Goal: Task Accomplishment & Management: Manage account settings

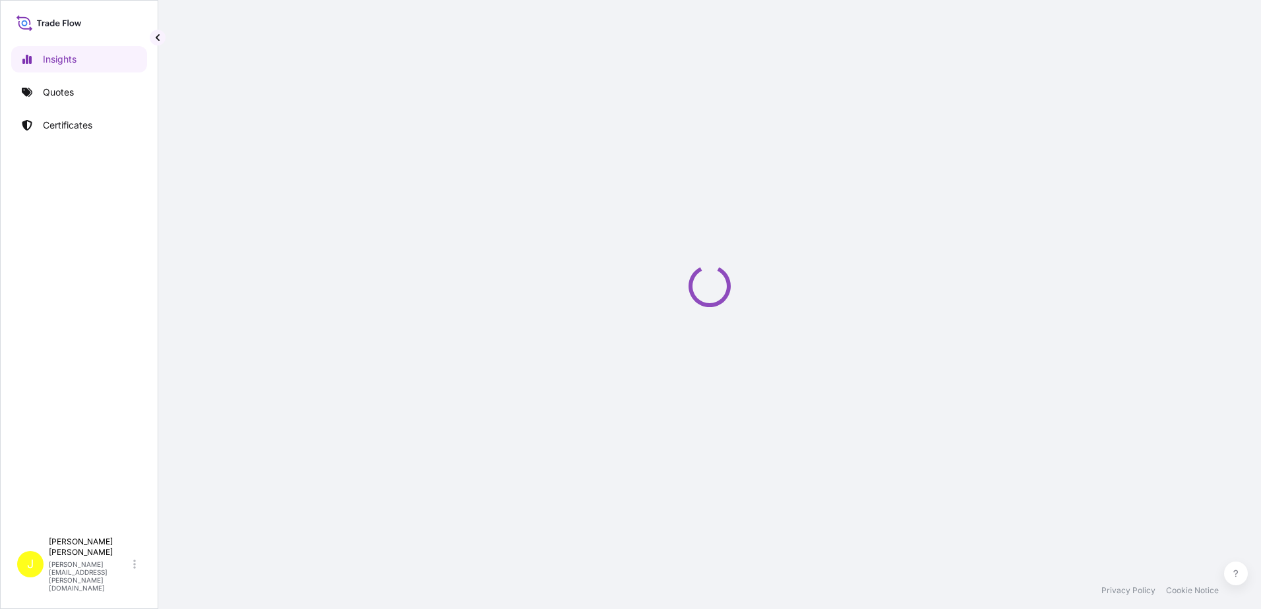
select select "2025"
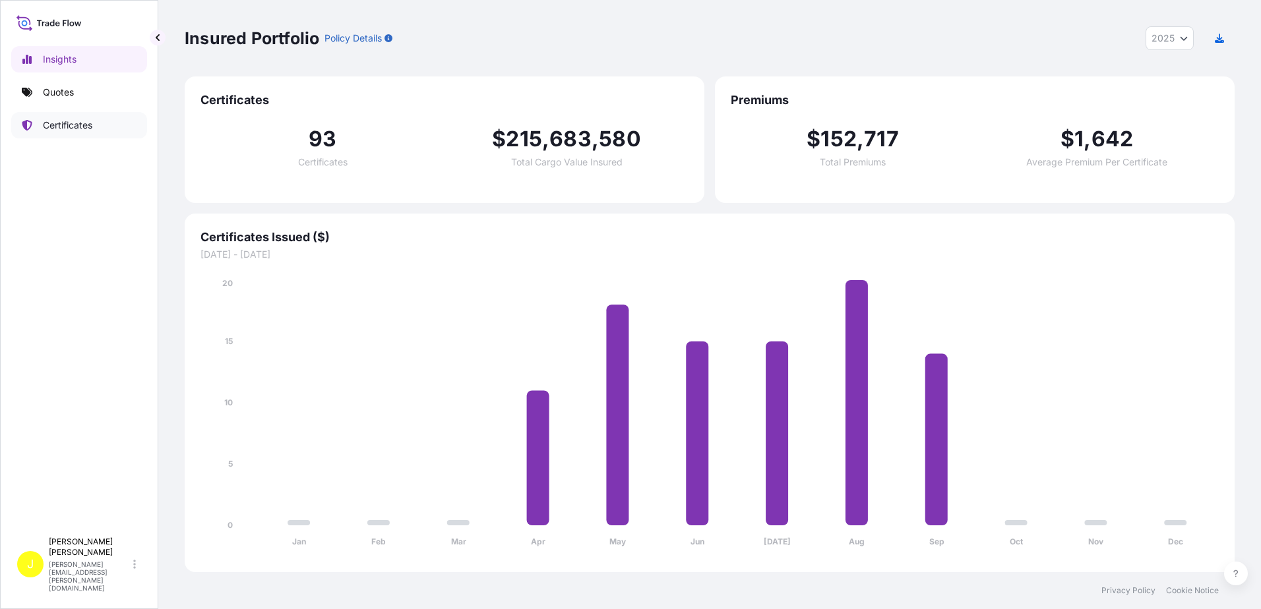
click at [92, 122] on link "Certificates" at bounding box center [79, 125] width 136 height 26
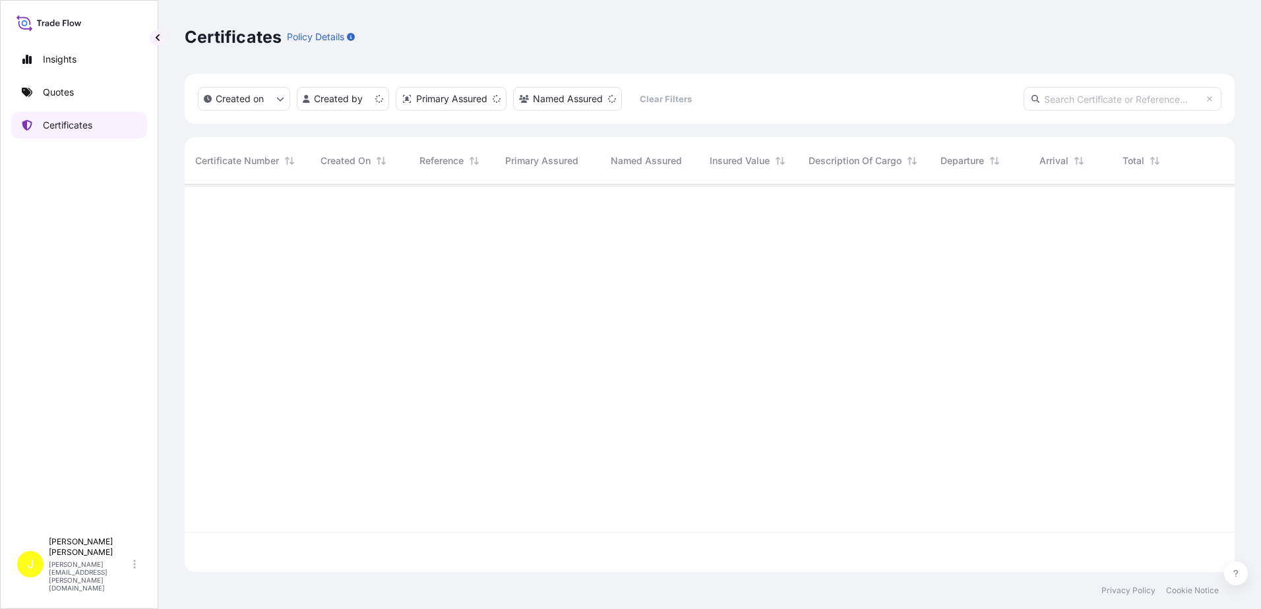
scroll to position [385, 1040]
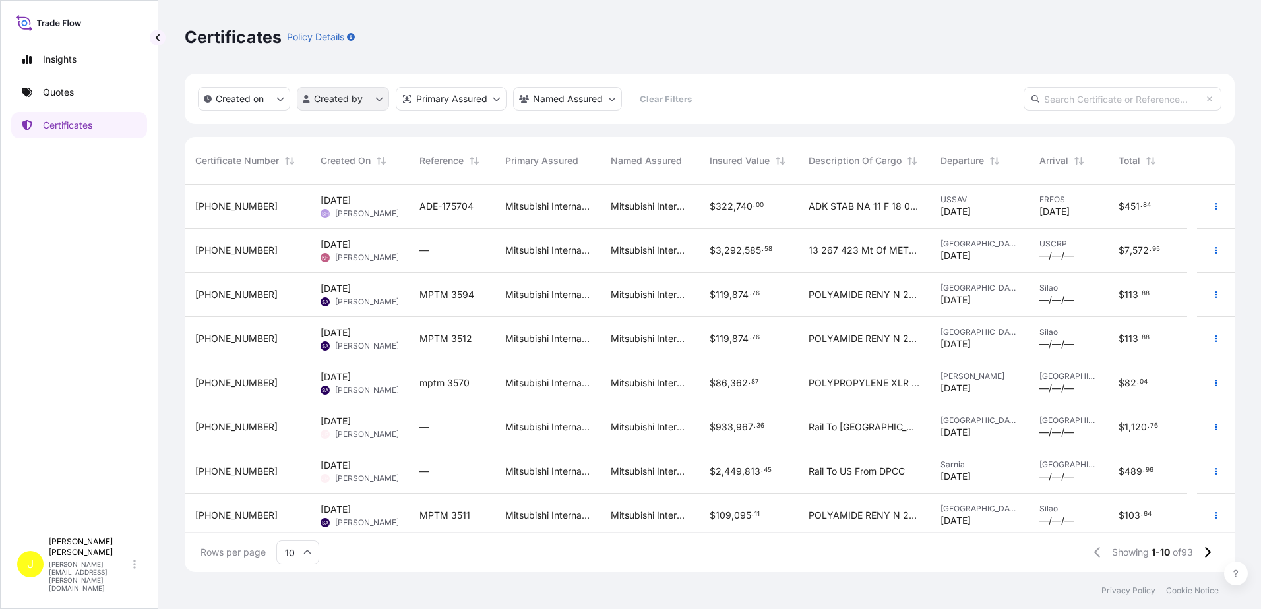
click at [383, 99] on html "Insights Quotes Certificates J [PERSON_NAME] [PERSON_NAME][EMAIL_ADDRESS][PERSO…" at bounding box center [630, 304] width 1261 height 609
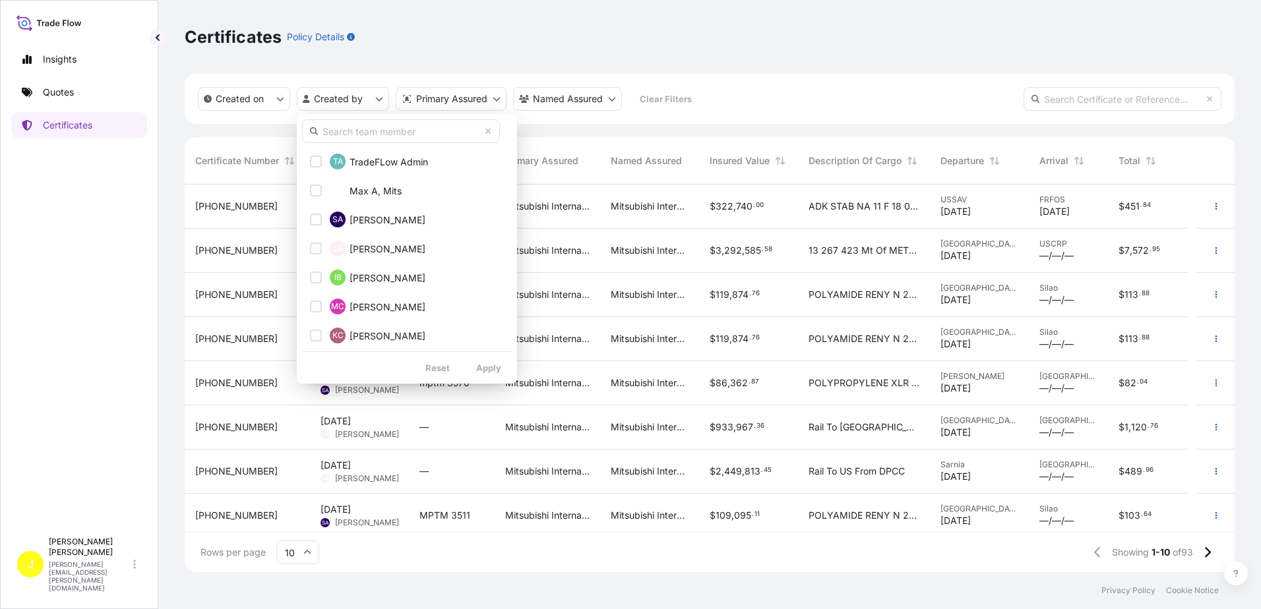
click at [363, 130] on input "text" at bounding box center [401, 131] width 198 height 24
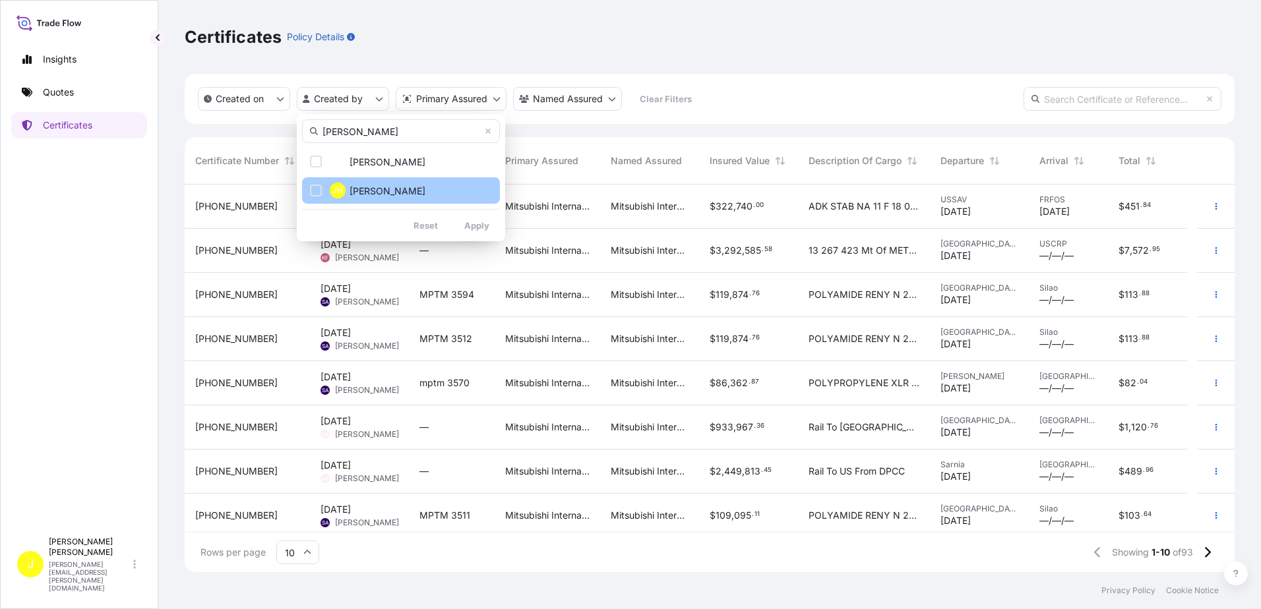
type input "[PERSON_NAME]"
click at [365, 189] on span "[PERSON_NAME]" at bounding box center [388, 191] width 76 height 13
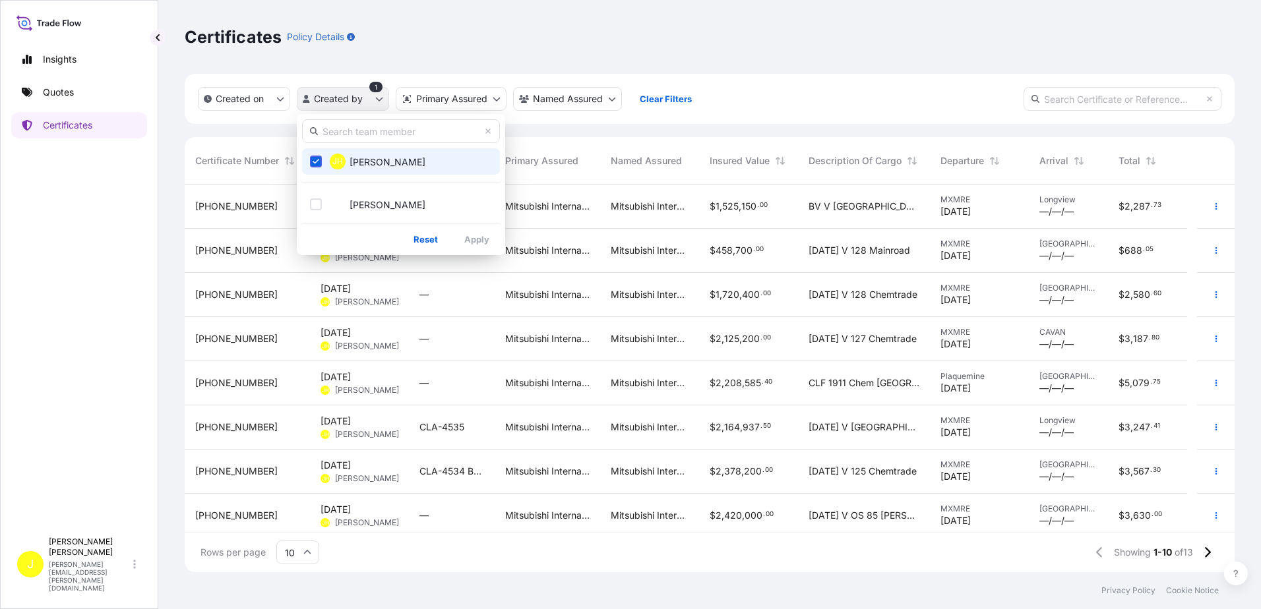
click at [383, 101] on html "Insights Quotes Certificates J [PERSON_NAME] [PERSON_NAME][EMAIL_ADDRESS][PERSO…" at bounding box center [630, 304] width 1261 height 609
click at [392, 165] on span "[PERSON_NAME]" at bounding box center [388, 162] width 76 height 13
click at [840, 51] on html "Insights Quotes Certificates J [PERSON_NAME] [PERSON_NAME][EMAIL_ADDRESS][PERSO…" at bounding box center [630, 304] width 1261 height 609
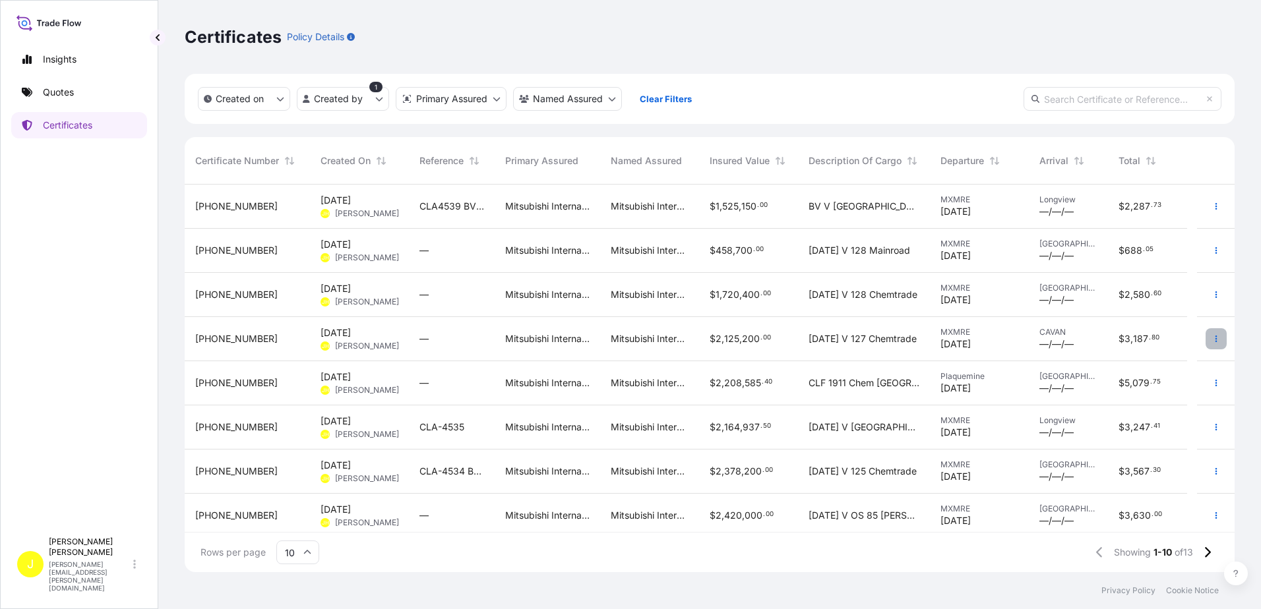
click at [1212, 340] on icon "button" at bounding box center [1216, 339] width 8 height 8
click at [1142, 344] on p "Duplicate quote" at bounding box center [1132, 341] width 69 height 13
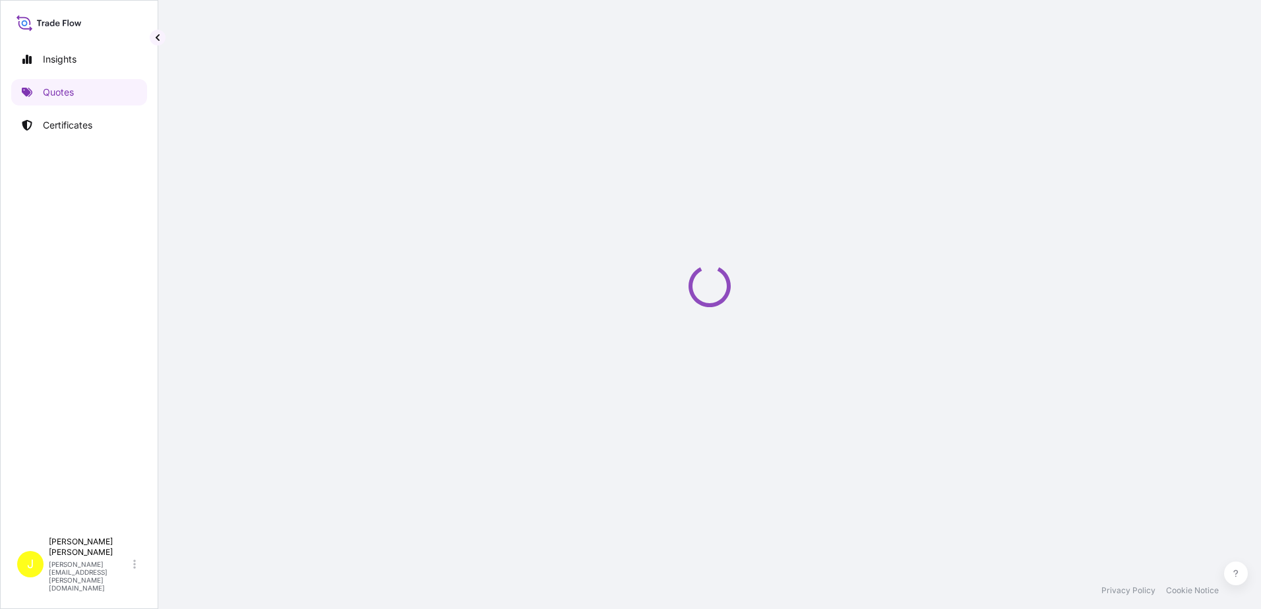
select select "Ocean Vessel"
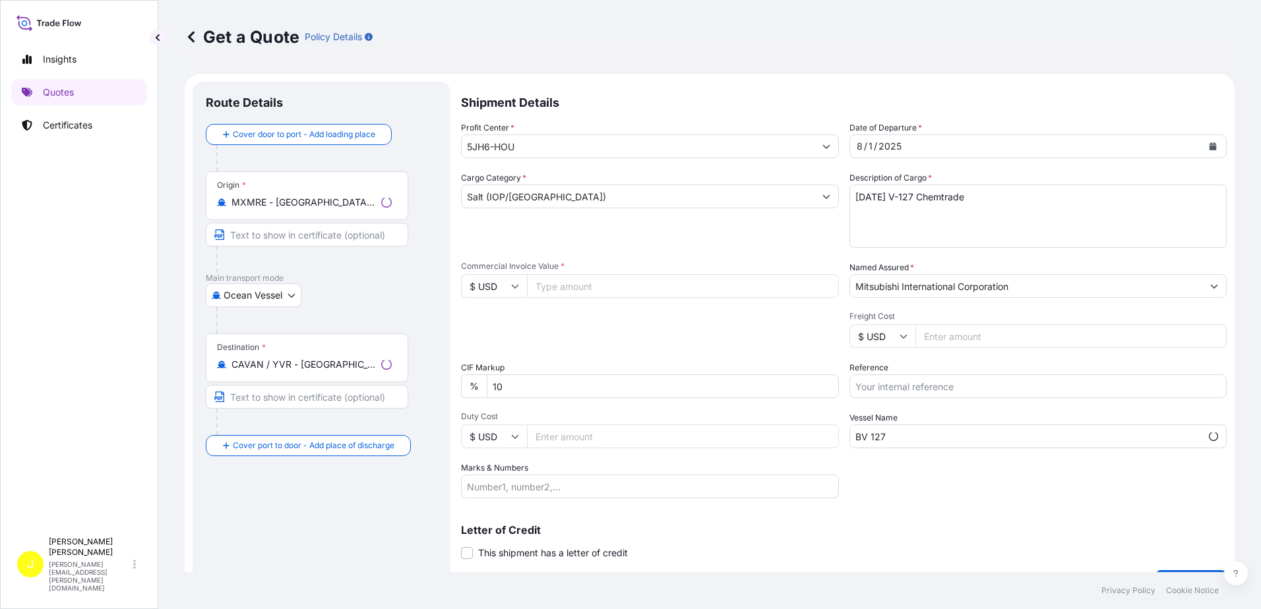
scroll to position [21, 0]
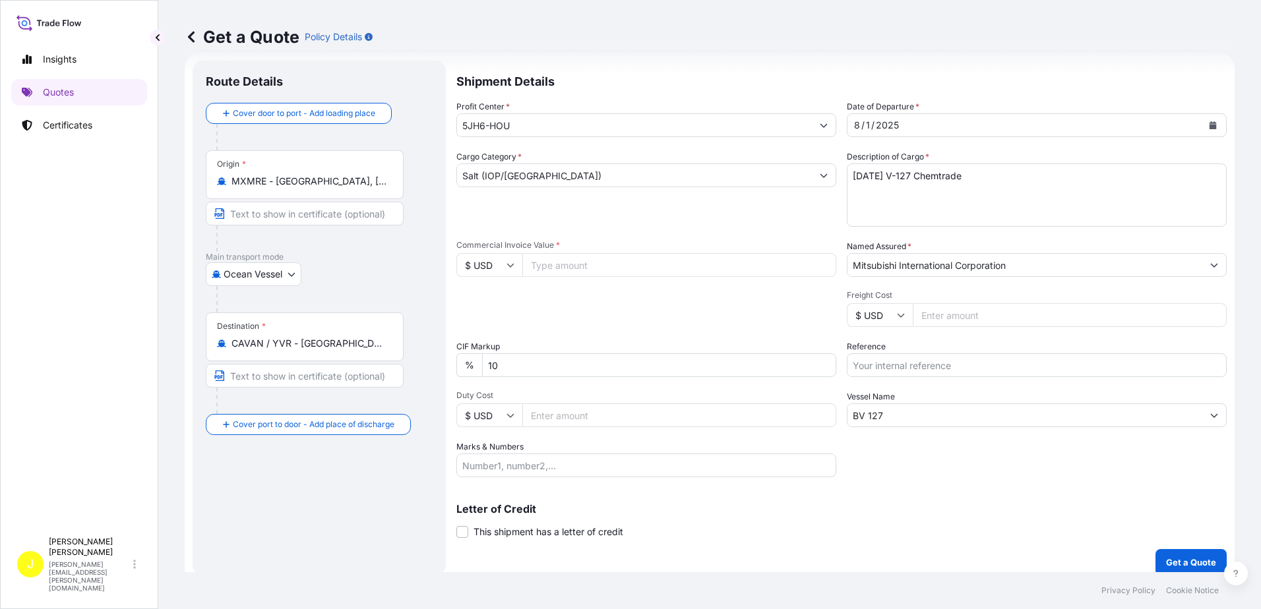
click at [285, 178] on input "MXMRE - [GEOGRAPHIC_DATA], [GEOGRAPHIC_DATA]" at bounding box center [310, 181] width 156 height 13
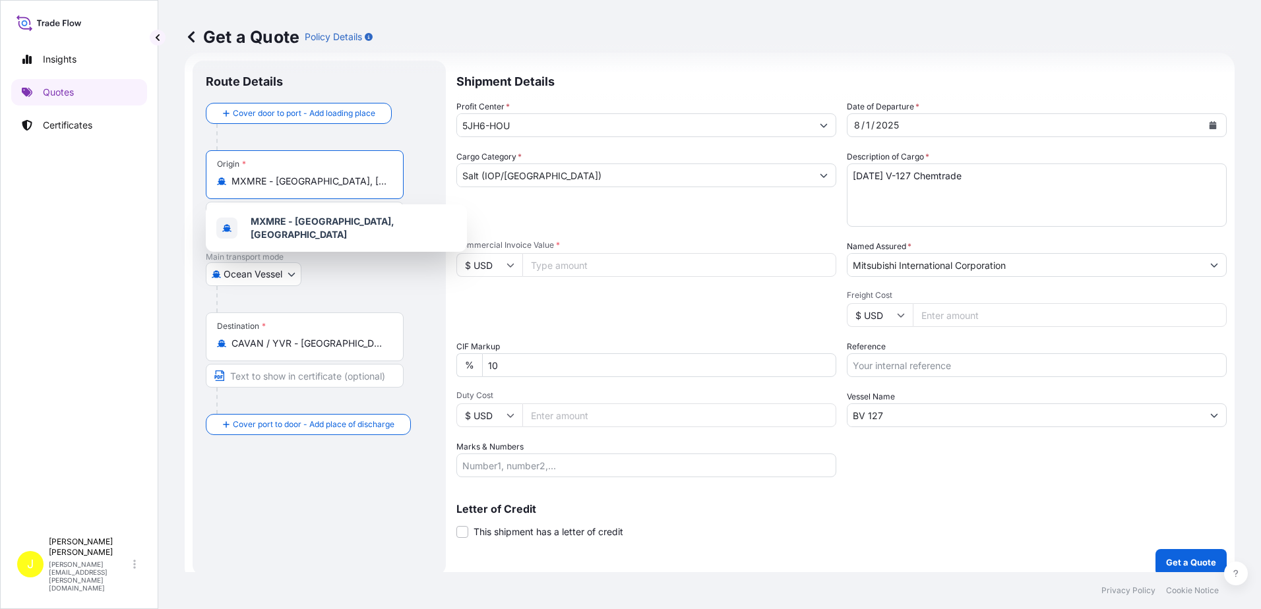
drag, startPoint x: 270, startPoint y: 182, endPoint x: 445, endPoint y: 184, distance: 174.1
click at [445, 184] on div "Route Details Cover door to port - Add loading place Place of loading Road / [G…" at bounding box center [319, 318] width 253 height 515
type input "MXMRE - [GEOGRAPHIC_DATA], [GEOGRAPHIC_DATA]"
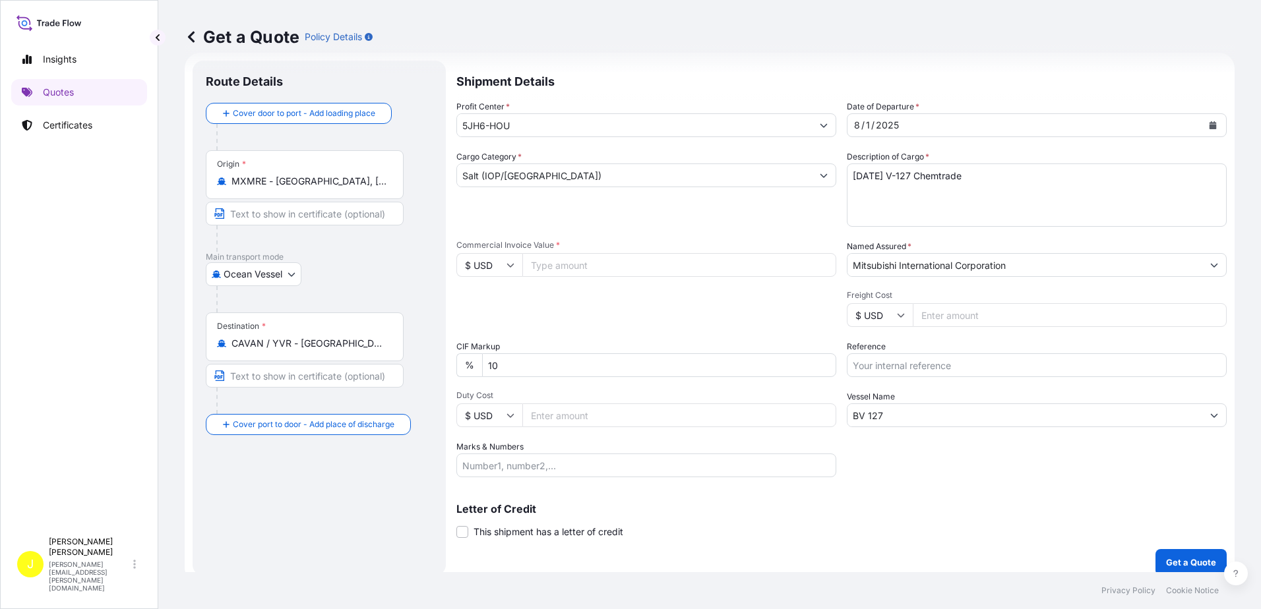
click at [245, 175] on input "MXMRE - [GEOGRAPHIC_DATA], [GEOGRAPHIC_DATA]" at bounding box center [310, 181] width 156 height 13
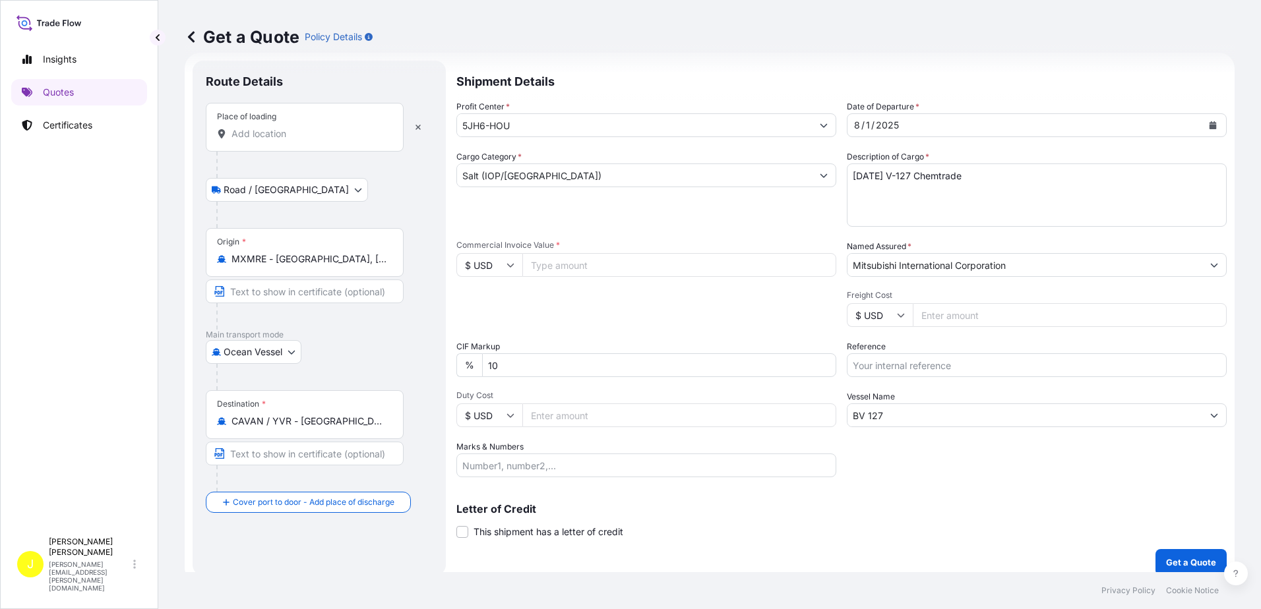
click at [260, 138] on input "Place of loading" at bounding box center [310, 133] width 156 height 13
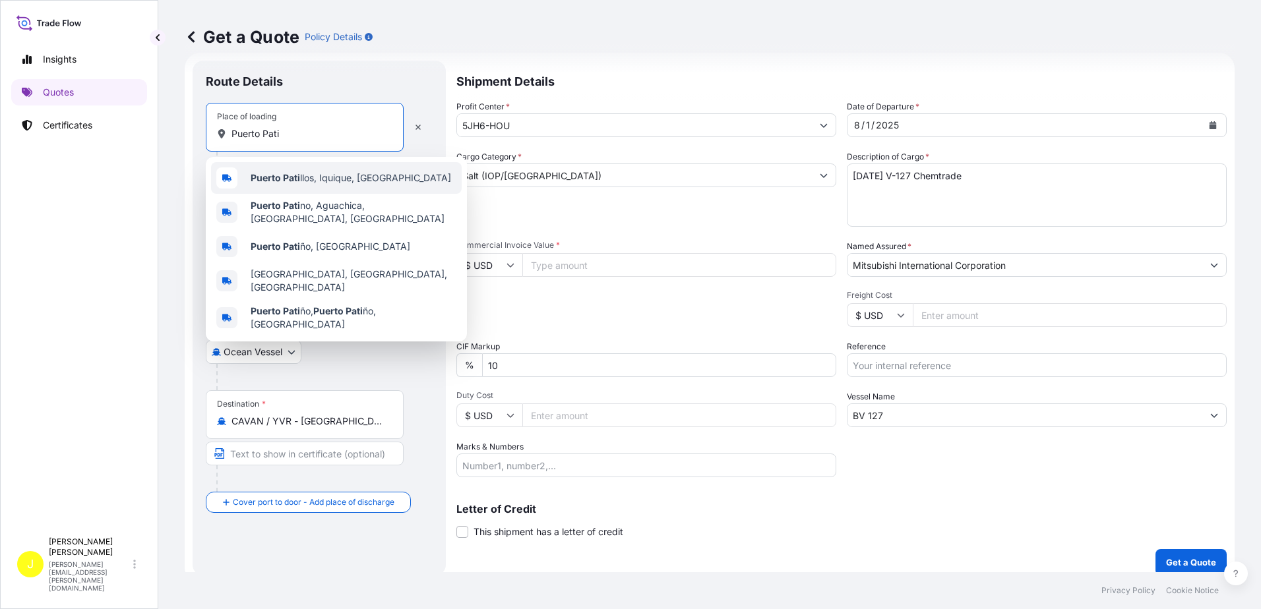
click at [340, 181] on span "Puerto [PERSON_NAME], [GEOGRAPHIC_DATA], [GEOGRAPHIC_DATA]" at bounding box center [351, 177] width 201 height 13
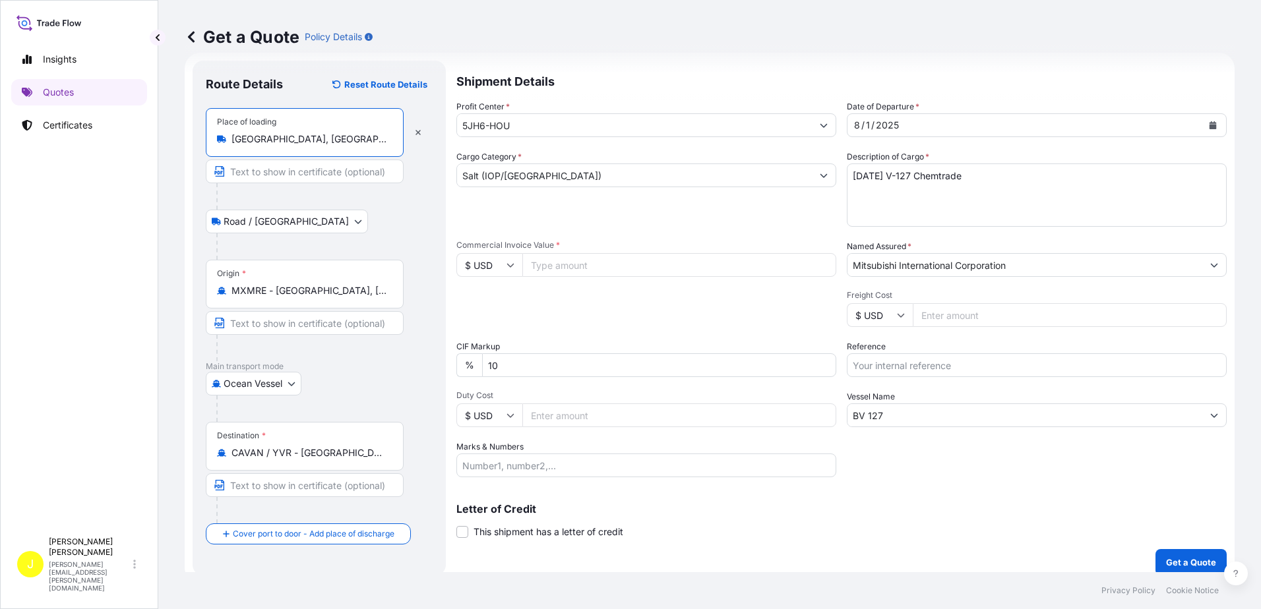
type input "[GEOGRAPHIC_DATA], [GEOGRAPHIC_DATA], [GEOGRAPHIC_DATA]"
drag, startPoint x: 297, startPoint y: 281, endPoint x: 240, endPoint y: 317, distance: 67.0
click at [241, 311] on div "Origin * MXMRE - [GEOGRAPHIC_DATA], [GEOGRAPHIC_DATA]" at bounding box center [319, 311] width 227 height 102
click at [239, 324] on input "Text to appear on certificate" at bounding box center [305, 323] width 198 height 24
click at [334, 300] on div "Origin * MXMRE - [GEOGRAPHIC_DATA], [GEOGRAPHIC_DATA]" at bounding box center [305, 284] width 198 height 49
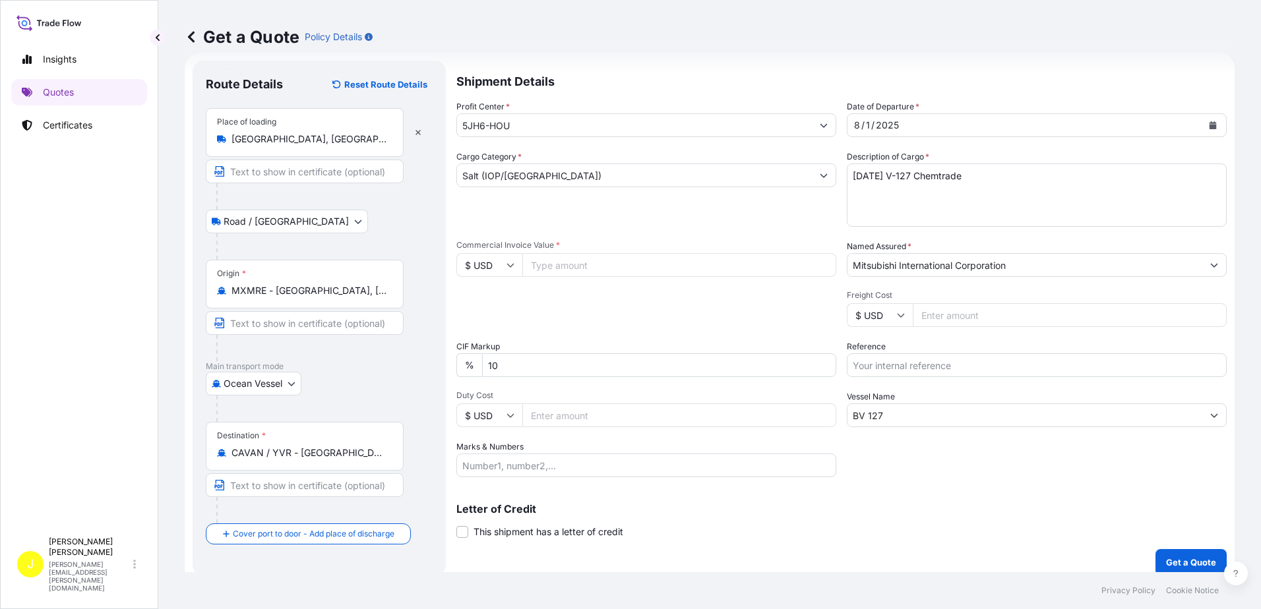
click at [334, 297] on input "MXMRE - [GEOGRAPHIC_DATA], [GEOGRAPHIC_DATA]" at bounding box center [310, 290] width 156 height 13
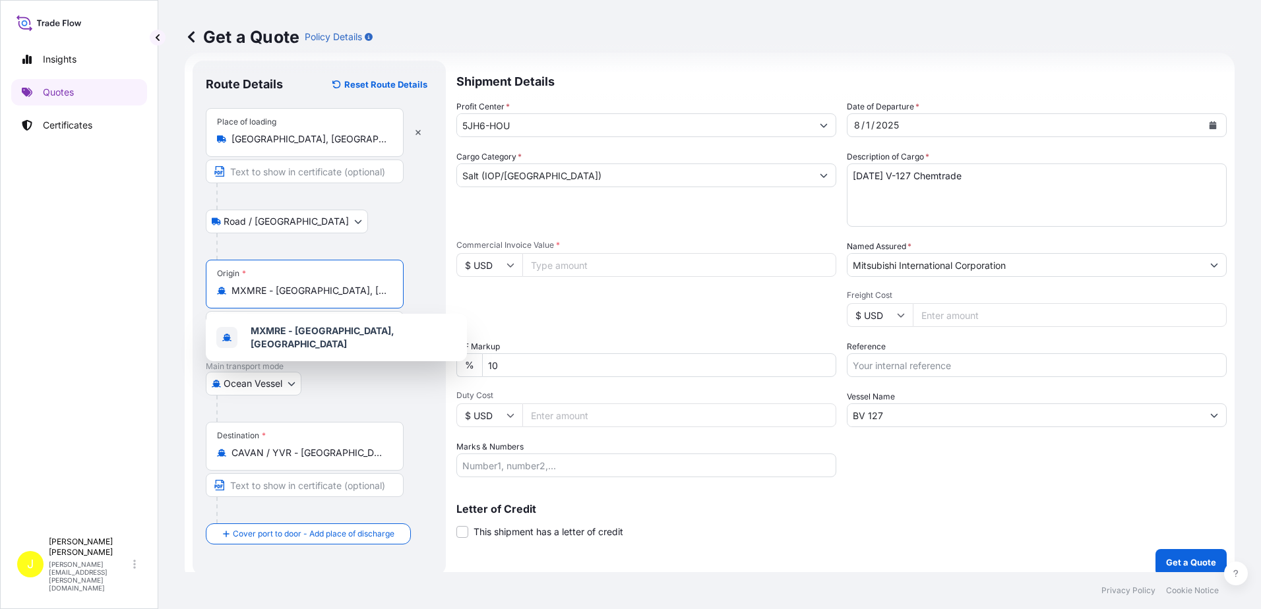
click at [385, 285] on input "MXMRE - [GEOGRAPHIC_DATA], [GEOGRAPHIC_DATA]" at bounding box center [310, 290] width 156 height 13
drag, startPoint x: 383, startPoint y: 292, endPoint x: 203, endPoint y: 278, distance: 180.6
click at [203, 278] on div "Route Details Reset Route Details Place of loading [GEOGRAPHIC_DATA], [GEOGRAPH…" at bounding box center [319, 318] width 253 height 515
click at [321, 238] on div at bounding box center [324, 246] width 216 height 26
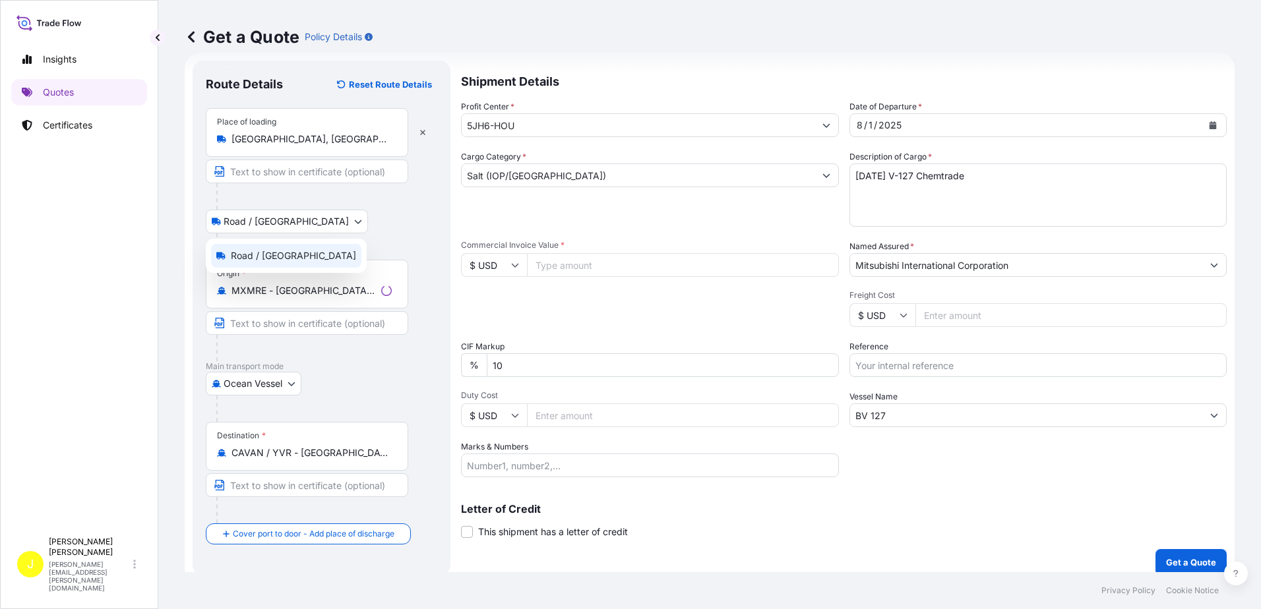
click at [294, 221] on body "1 option available. 0 options available. Insights Quotes Certificates J [PERSON…" at bounding box center [630, 304] width 1261 height 609
click at [413, 289] on div "Origin * MXMRE - [GEOGRAPHIC_DATA], [GEOGRAPHIC_DATA]" at bounding box center [319, 311] width 227 height 102
click at [355, 297] on div "Origin * MXMRE - [GEOGRAPHIC_DATA], [GEOGRAPHIC_DATA]" at bounding box center [305, 284] width 198 height 49
click at [355, 297] on input "MXMRE - [GEOGRAPHIC_DATA], [GEOGRAPHIC_DATA]" at bounding box center [310, 290] width 156 height 13
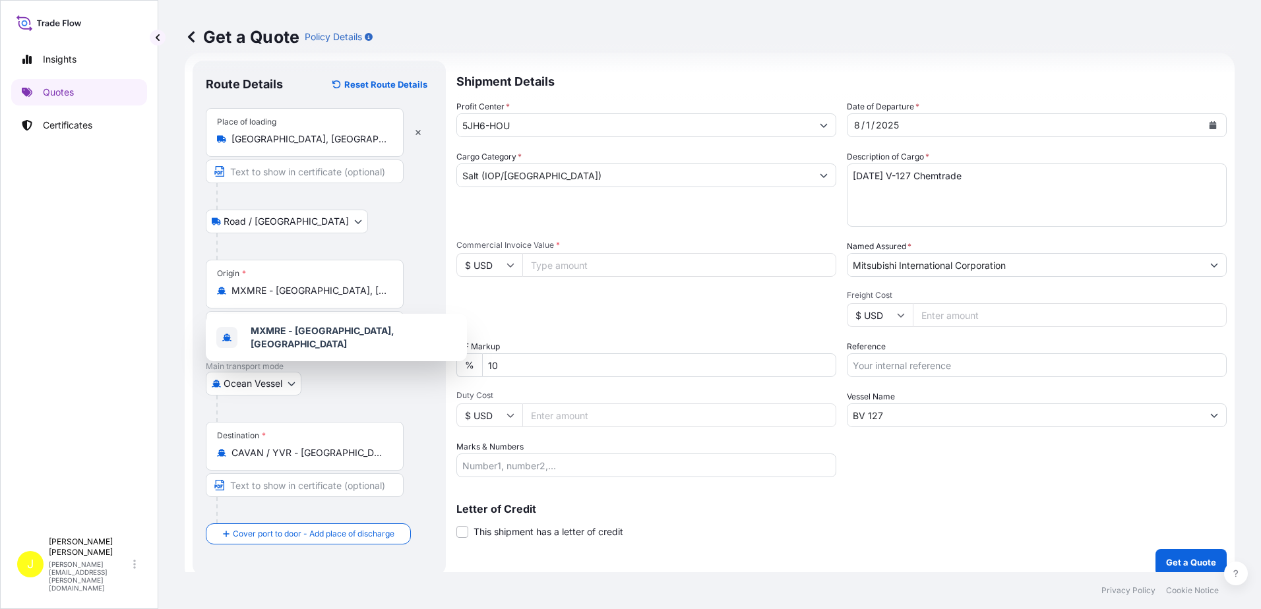
click at [300, 280] on div "Origin * MXMRE - [GEOGRAPHIC_DATA], [GEOGRAPHIC_DATA]" at bounding box center [305, 284] width 198 height 49
click at [300, 284] on input "MXMRE - [GEOGRAPHIC_DATA], [GEOGRAPHIC_DATA]" at bounding box center [310, 290] width 156 height 13
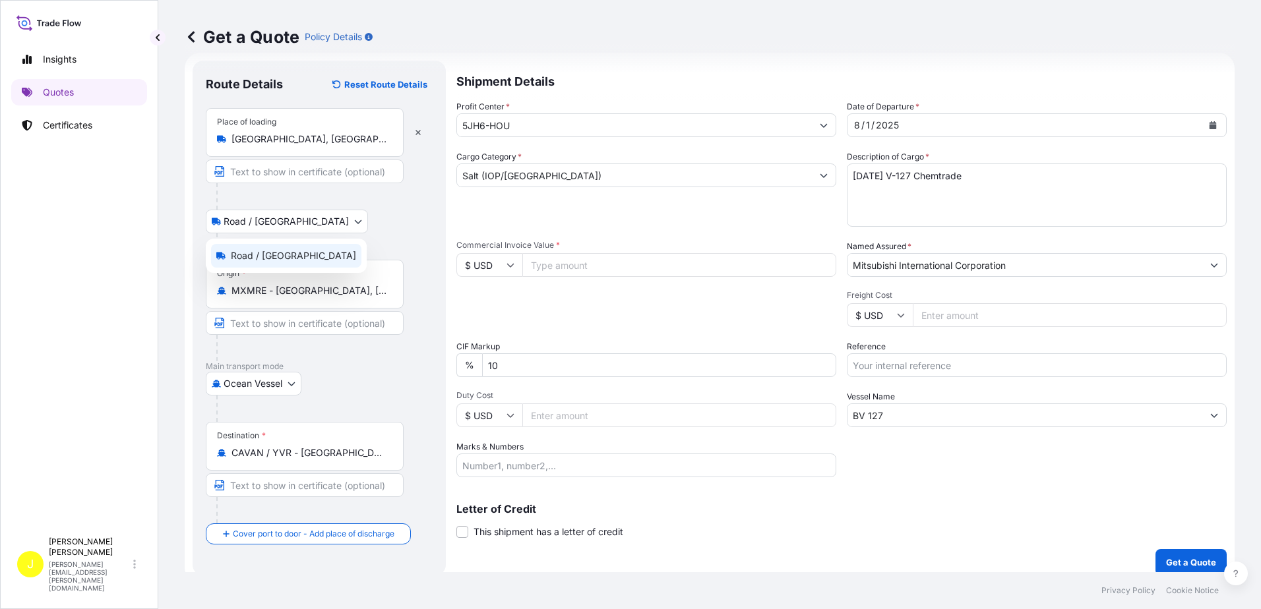
click at [264, 217] on body "1 option available. 1 option available. Insights Quotes Certificates J [PERSON_…" at bounding box center [630, 304] width 1261 height 609
click at [421, 129] on icon "button" at bounding box center [418, 133] width 8 height 8
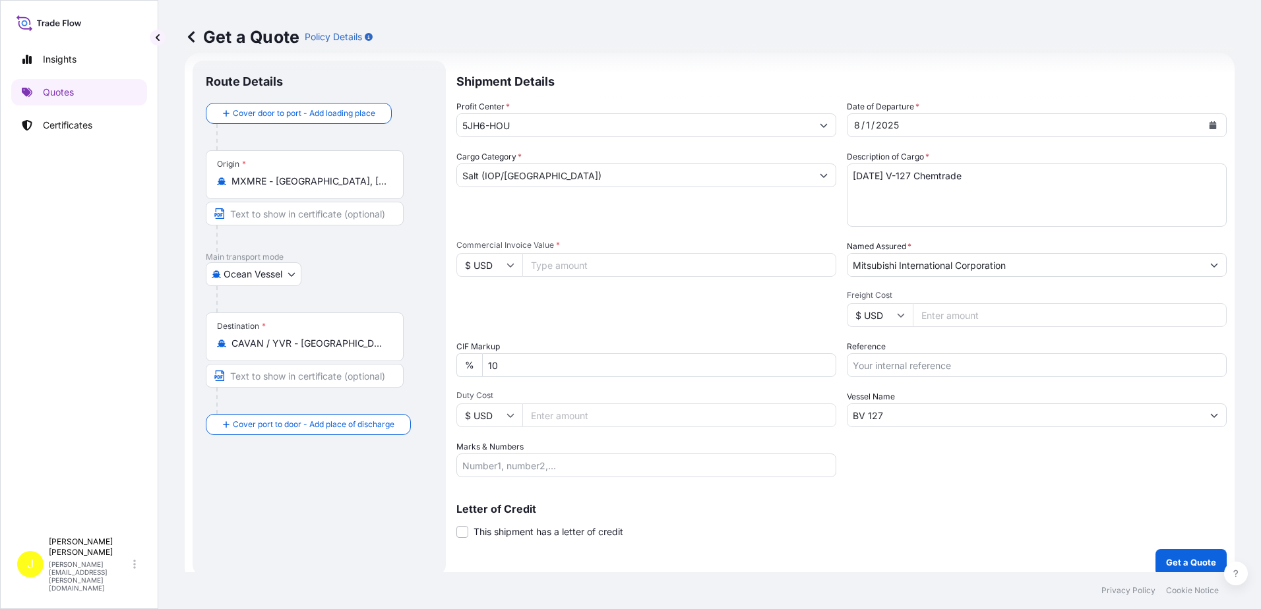
click at [273, 186] on input "MXMRE - [GEOGRAPHIC_DATA], [GEOGRAPHIC_DATA]" at bounding box center [310, 181] width 156 height 13
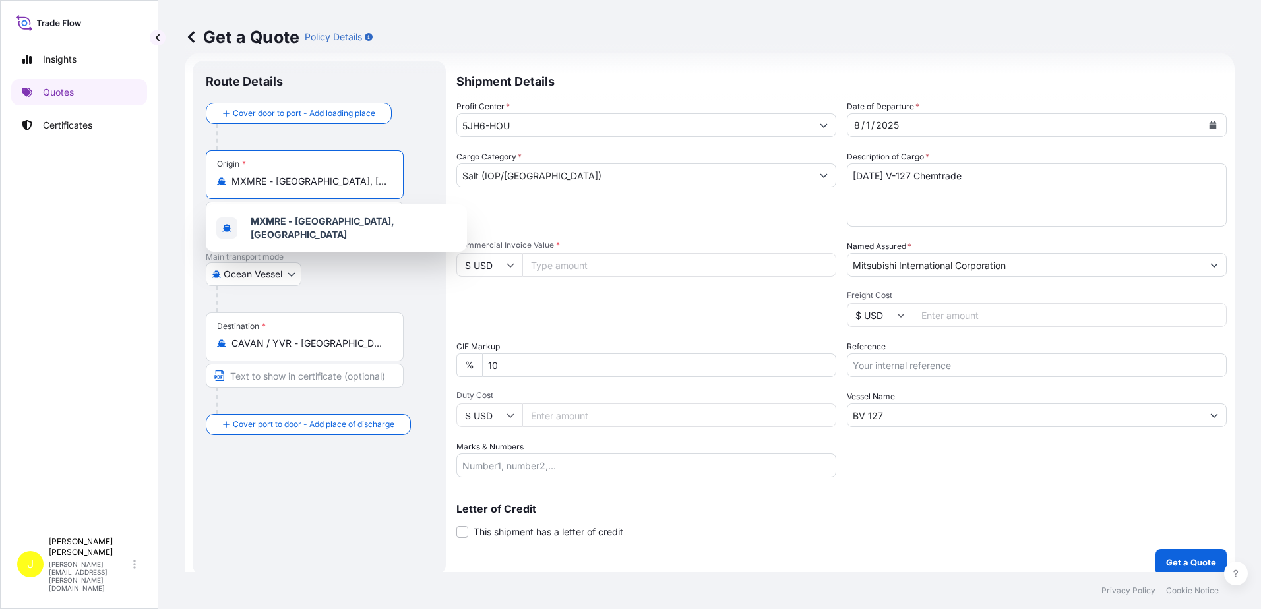
drag, startPoint x: 303, startPoint y: 183, endPoint x: 400, endPoint y: 180, distance: 97.7
click at [398, 180] on div "Origin * MXMRE - [GEOGRAPHIC_DATA], [GEOGRAPHIC_DATA]" at bounding box center [305, 174] width 198 height 49
type input "M"
type input "u"
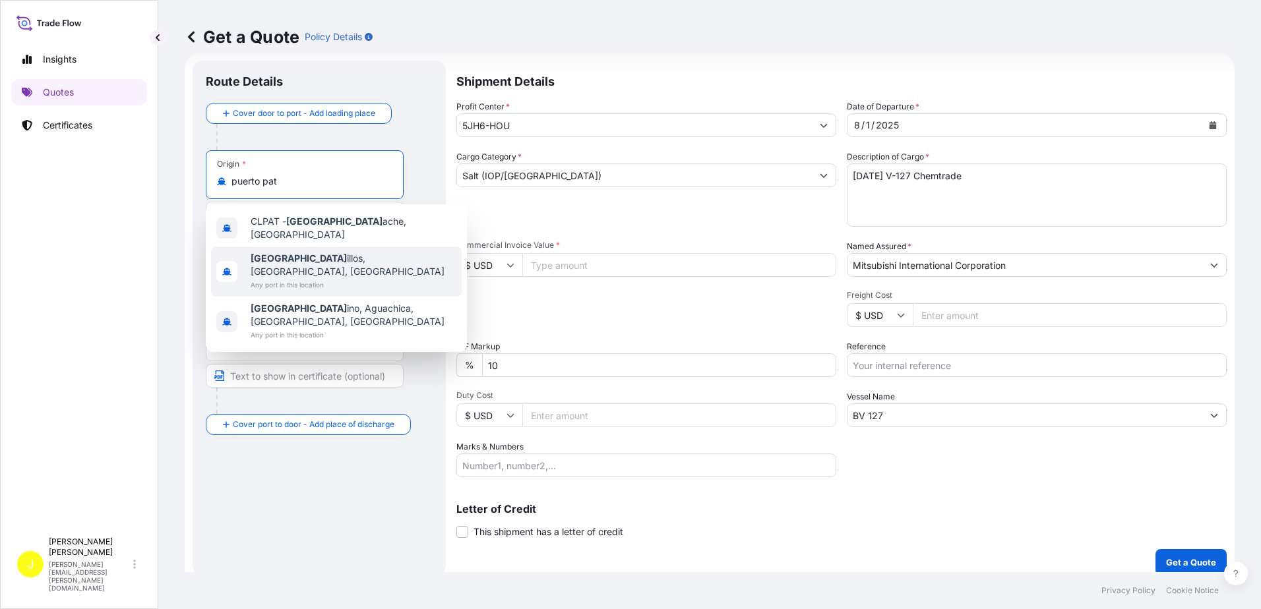
click at [345, 253] on span "Puerto [PERSON_NAME], [GEOGRAPHIC_DATA], [GEOGRAPHIC_DATA]" at bounding box center [354, 265] width 206 height 26
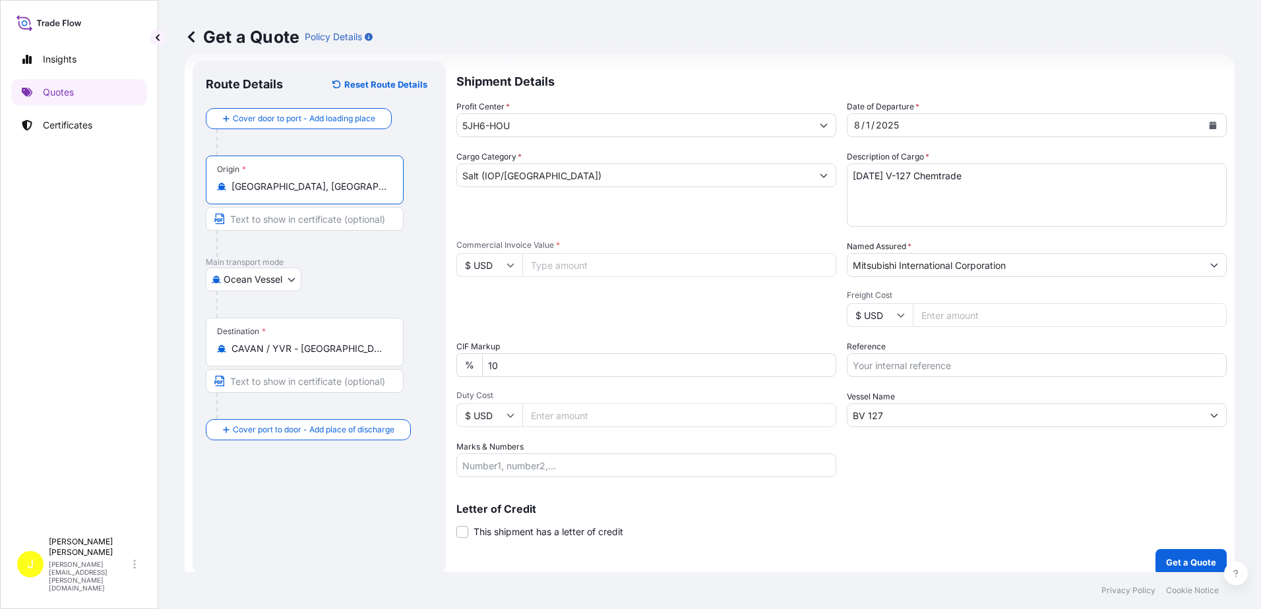
type input "[GEOGRAPHIC_DATA], [GEOGRAPHIC_DATA], [GEOGRAPHIC_DATA]"
click at [287, 352] on input "CAVAN / YVR - [GEOGRAPHIC_DATA], [GEOGRAPHIC_DATA]" at bounding box center [310, 348] width 156 height 13
drag, startPoint x: 228, startPoint y: 352, endPoint x: 425, endPoint y: 357, distance: 196.6
click at [425, 357] on div "Destination * CAVAN / YVR - [GEOGRAPHIC_DATA], [GEOGRAPHIC_DATA]" at bounding box center [319, 369] width 227 height 102
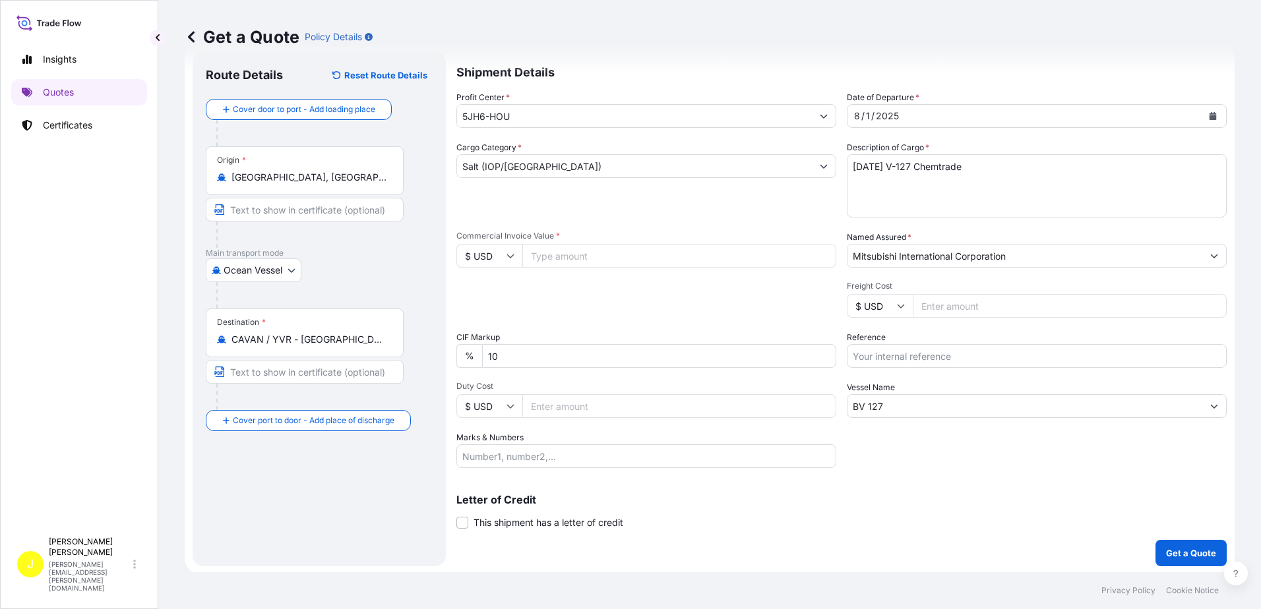
scroll to position [32, 0]
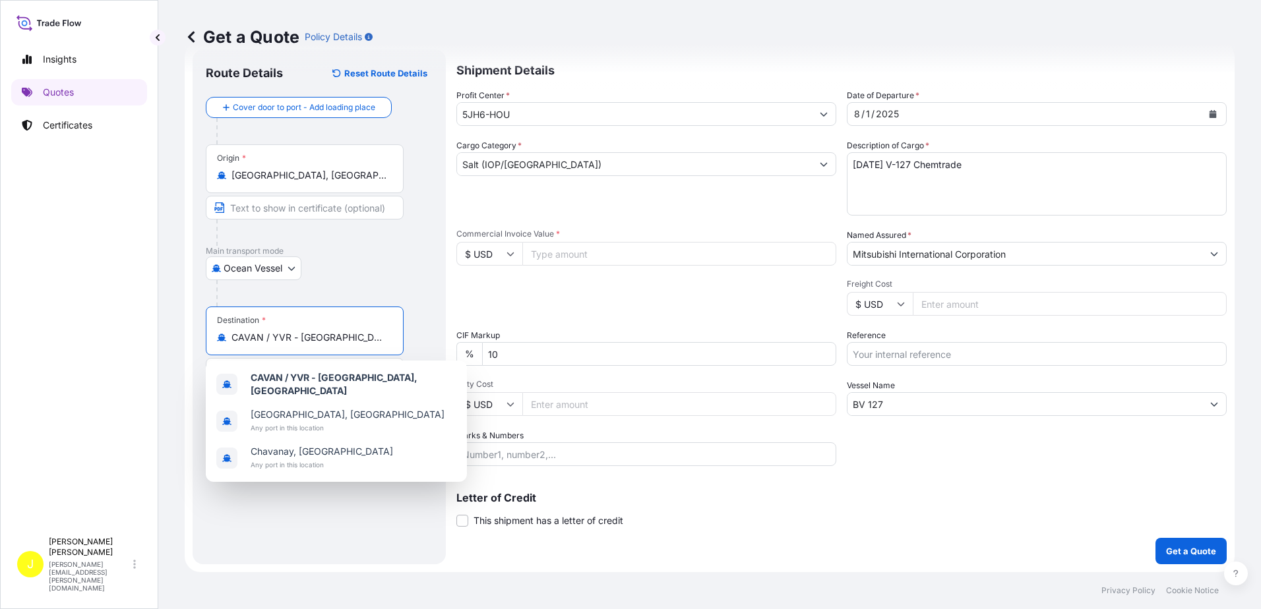
click at [350, 344] on input "CAVAN / YVR - [GEOGRAPHIC_DATA], [GEOGRAPHIC_DATA]" at bounding box center [310, 337] width 156 height 13
click at [386, 336] on input "CAVAN / YVR - [GEOGRAPHIC_DATA], [GEOGRAPHIC_DATA]" at bounding box center [310, 337] width 156 height 13
type input "C"
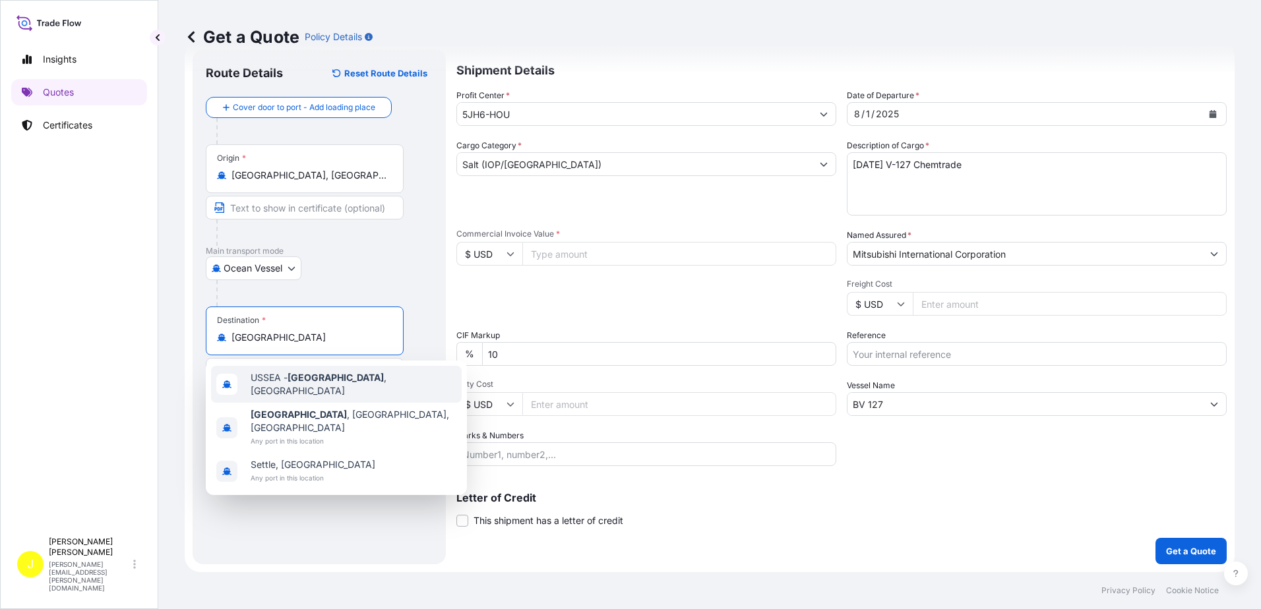
click at [352, 386] on span "USSEA - [GEOGRAPHIC_DATA] , [GEOGRAPHIC_DATA]" at bounding box center [354, 384] width 206 height 26
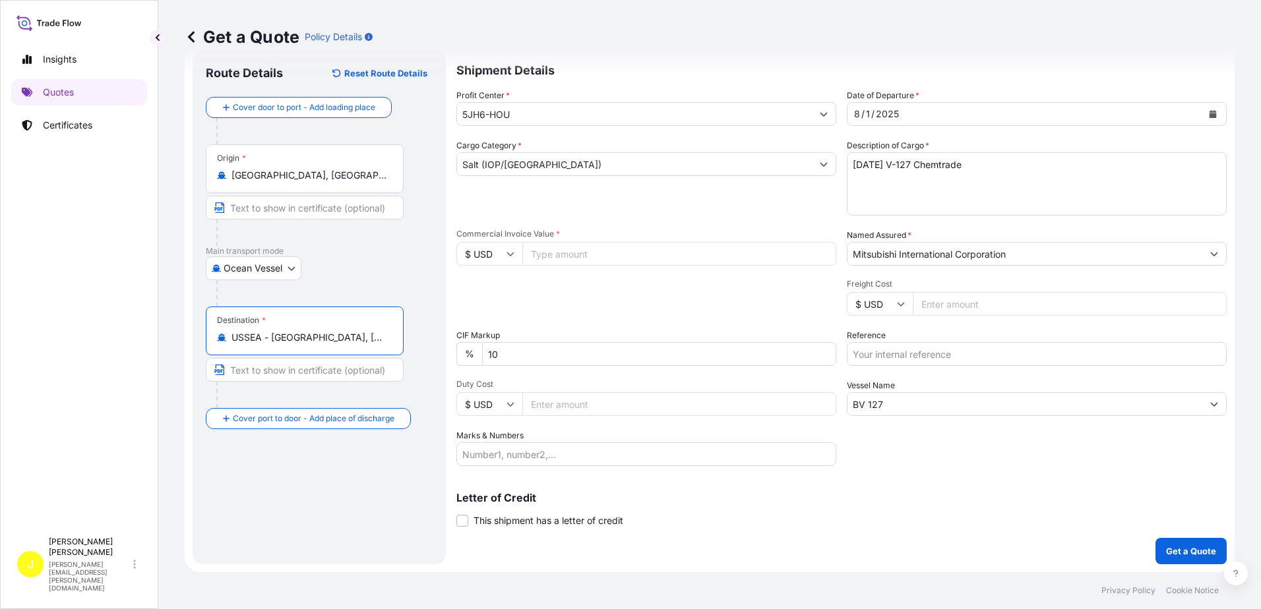
drag, startPoint x: 370, startPoint y: 336, endPoint x: 207, endPoint y: 332, distance: 163.0
click at [207, 332] on div "Destination * USSEA - [GEOGRAPHIC_DATA], [GEOGRAPHIC_DATA]" at bounding box center [305, 331] width 198 height 49
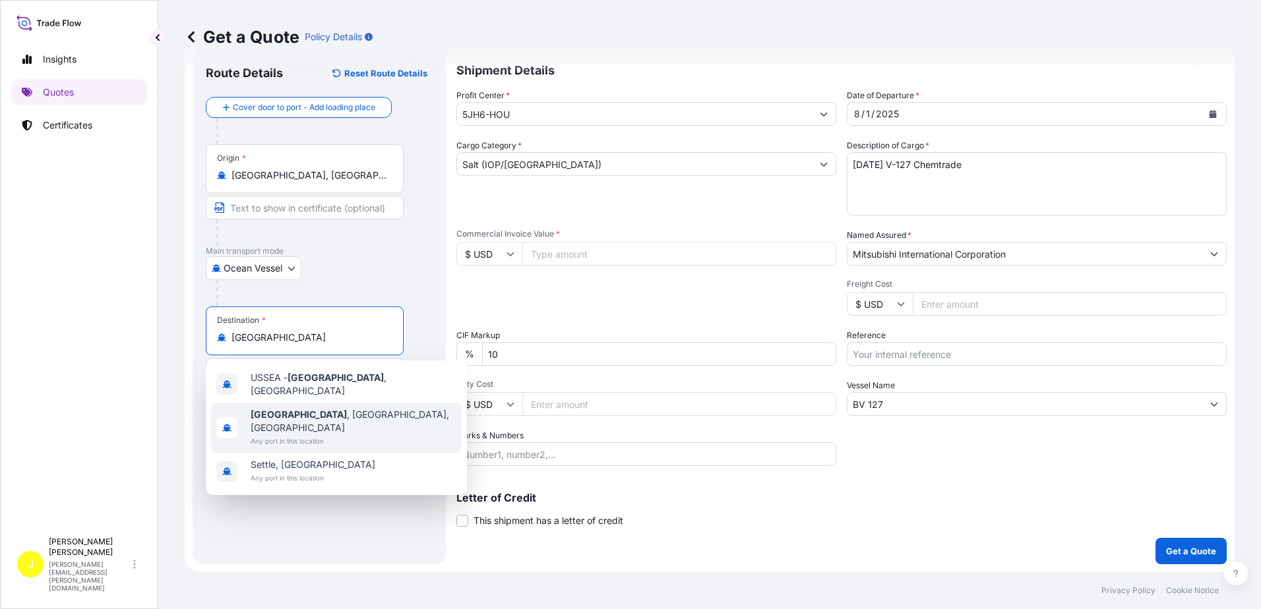
click at [293, 412] on span "[GEOGRAPHIC_DATA] , [GEOGRAPHIC_DATA], [GEOGRAPHIC_DATA]" at bounding box center [354, 421] width 206 height 26
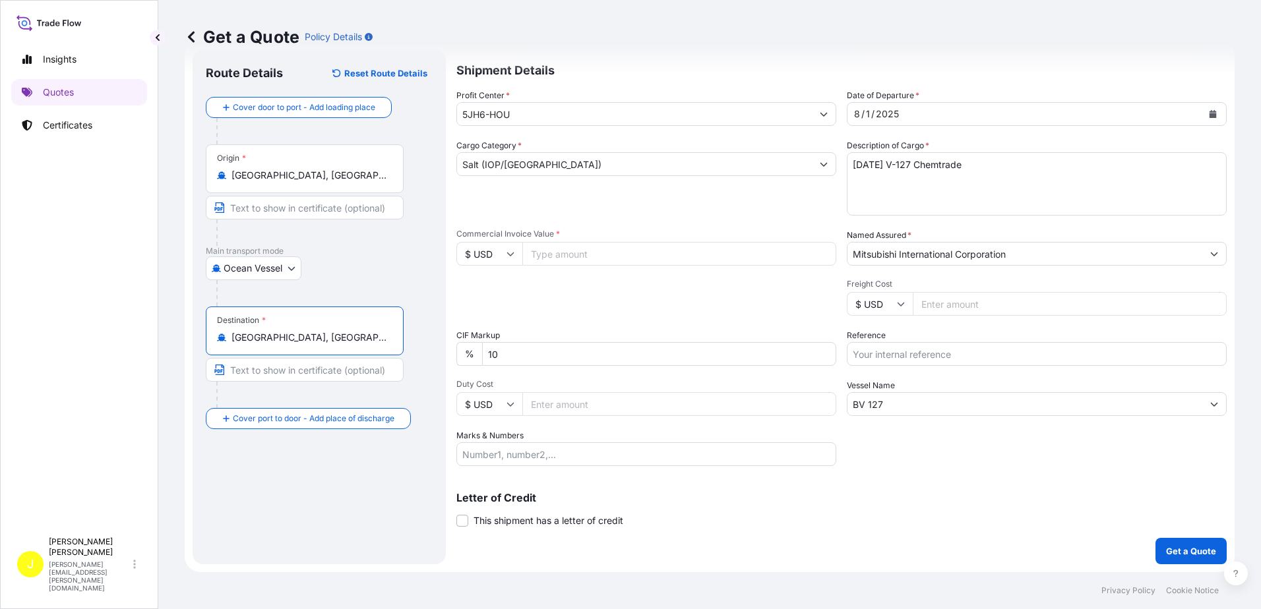
type input "[GEOGRAPHIC_DATA], [GEOGRAPHIC_DATA], [GEOGRAPHIC_DATA]"
click at [306, 496] on div "Route Details Reset Route Details Cover door to port - Add loading place Place …" at bounding box center [319, 307] width 227 height 489
click at [573, 241] on div "Commercial Invoice Value * $ USD" at bounding box center [646, 247] width 380 height 37
click at [574, 252] on input "Commercial Invoice Value *" at bounding box center [679, 254] width 314 height 24
click at [563, 257] on input "Commercial Invoice Value *" at bounding box center [679, 254] width 314 height 24
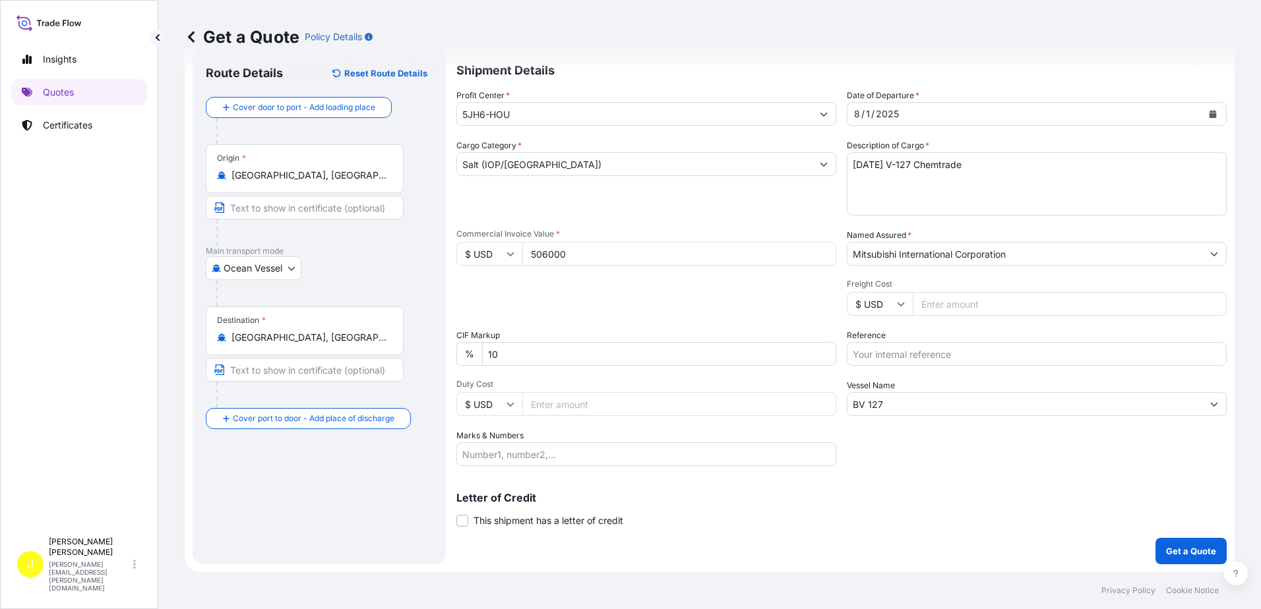
type input "506000"
click at [1156, 538] on button "Get a Quote" at bounding box center [1191, 551] width 71 height 26
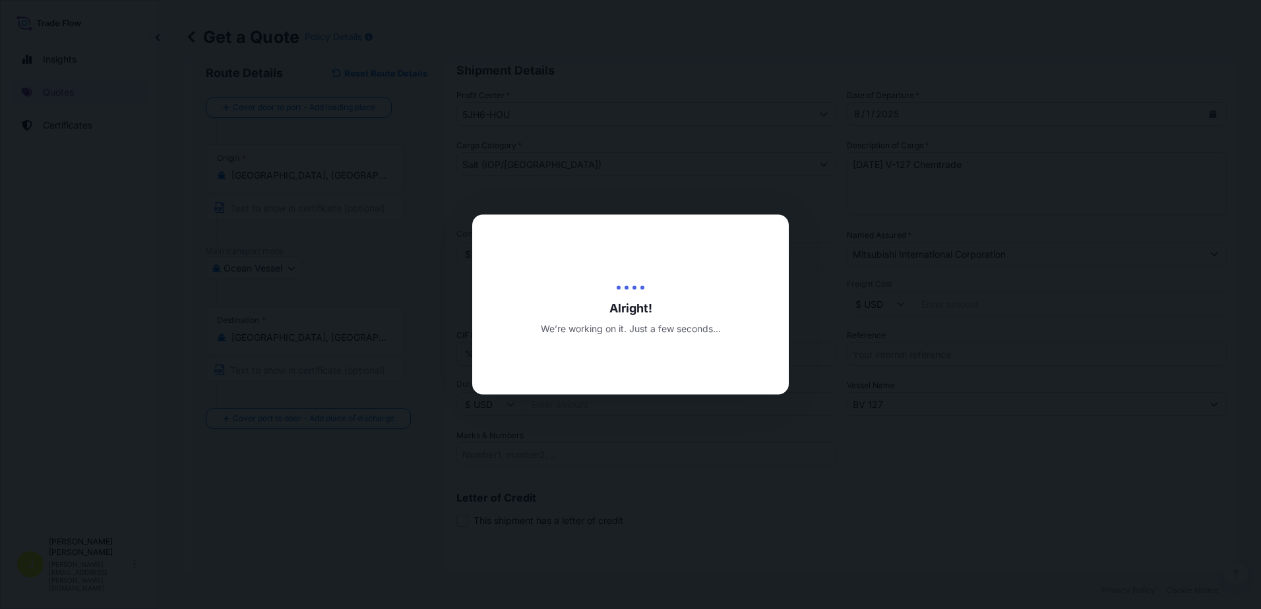
type input "[DATE]"
click at [813, 334] on div at bounding box center [630, 304] width 1261 height 609
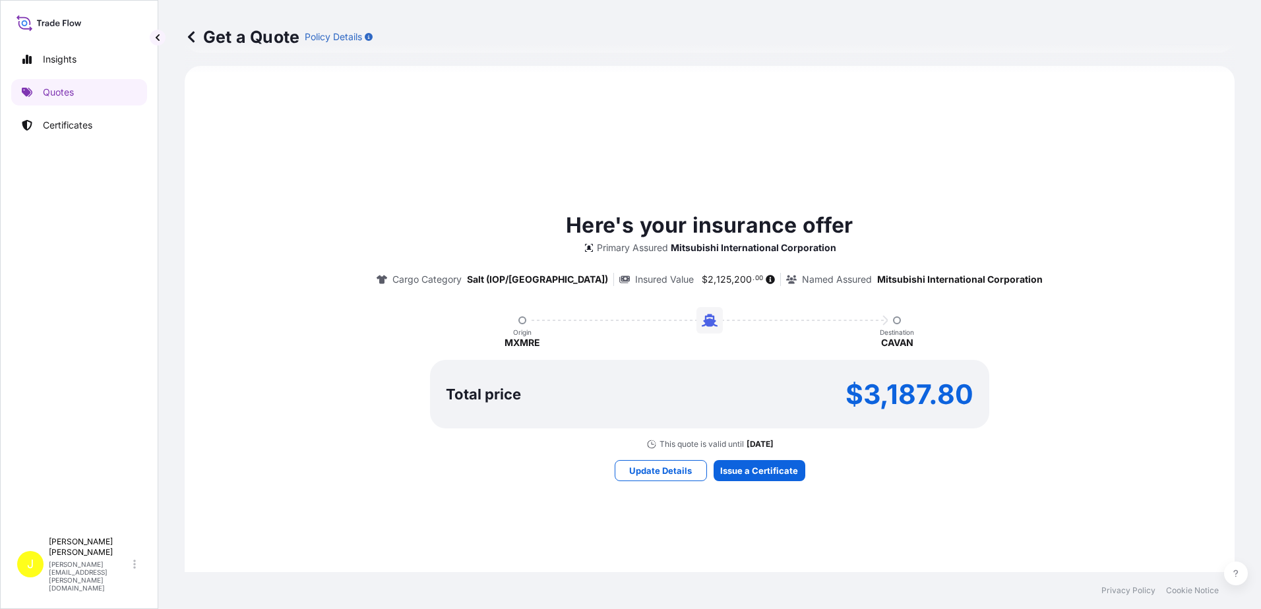
scroll to position [509, 0]
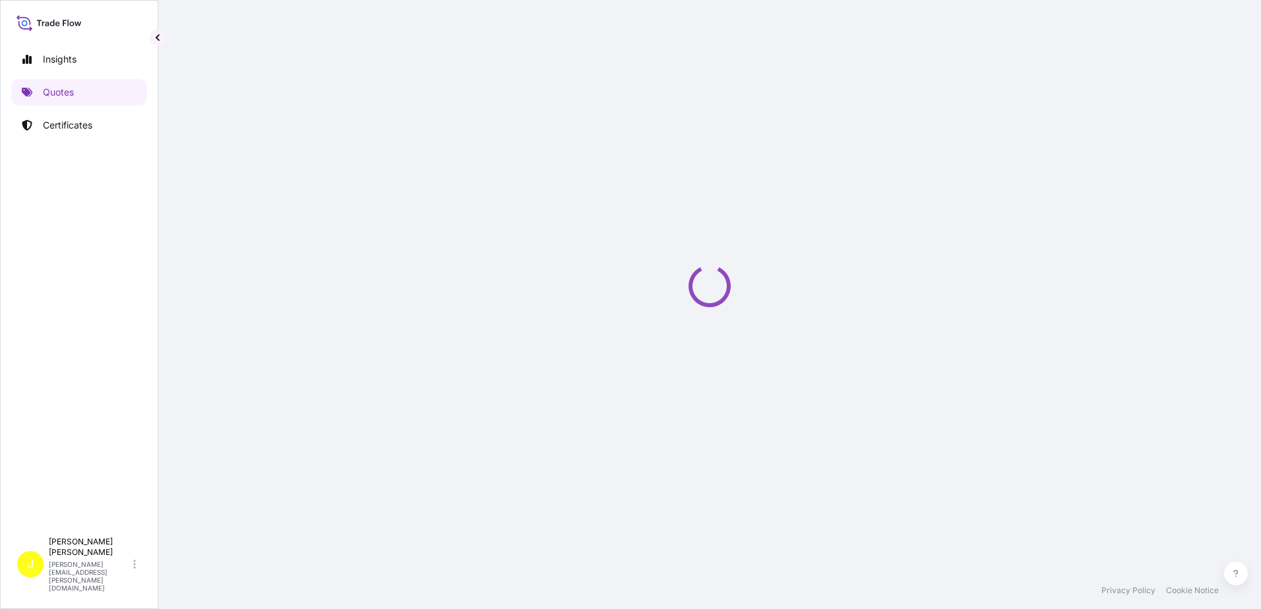
select select "Ocean Vessel"
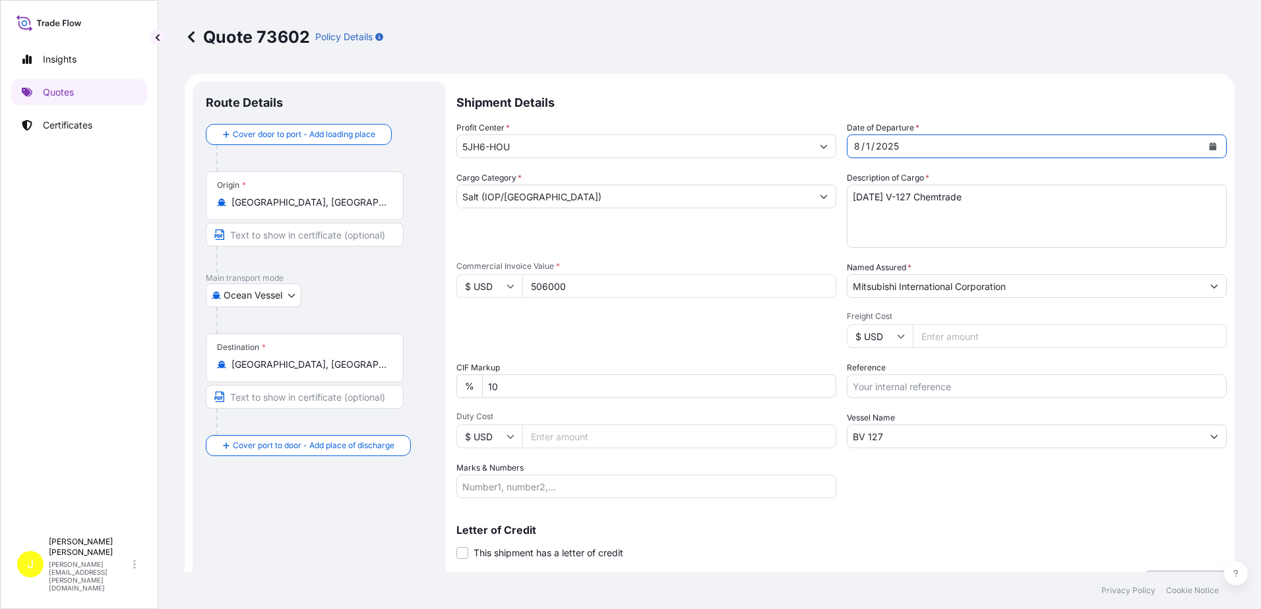
click at [912, 144] on div "[DATE]" at bounding box center [1025, 147] width 355 height 24
click at [1202, 142] on button "Calendar" at bounding box center [1212, 146] width 21 height 21
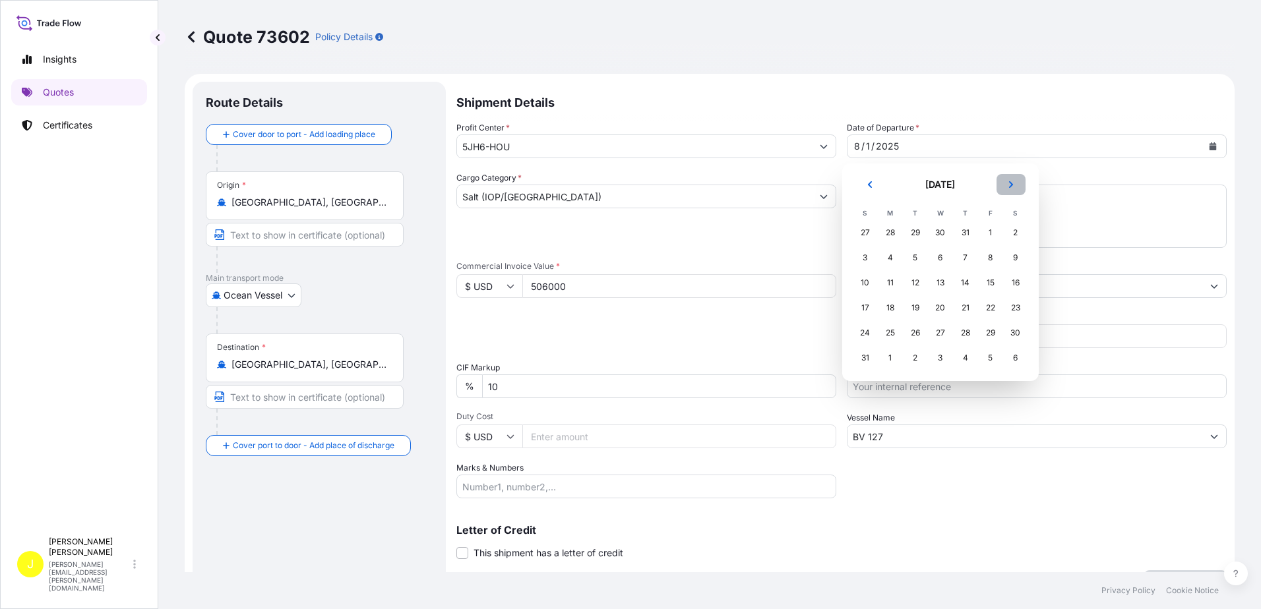
click at [1007, 181] on icon "Next" at bounding box center [1011, 185] width 8 height 8
click at [915, 332] on div "30" at bounding box center [916, 333] width 24 height 24
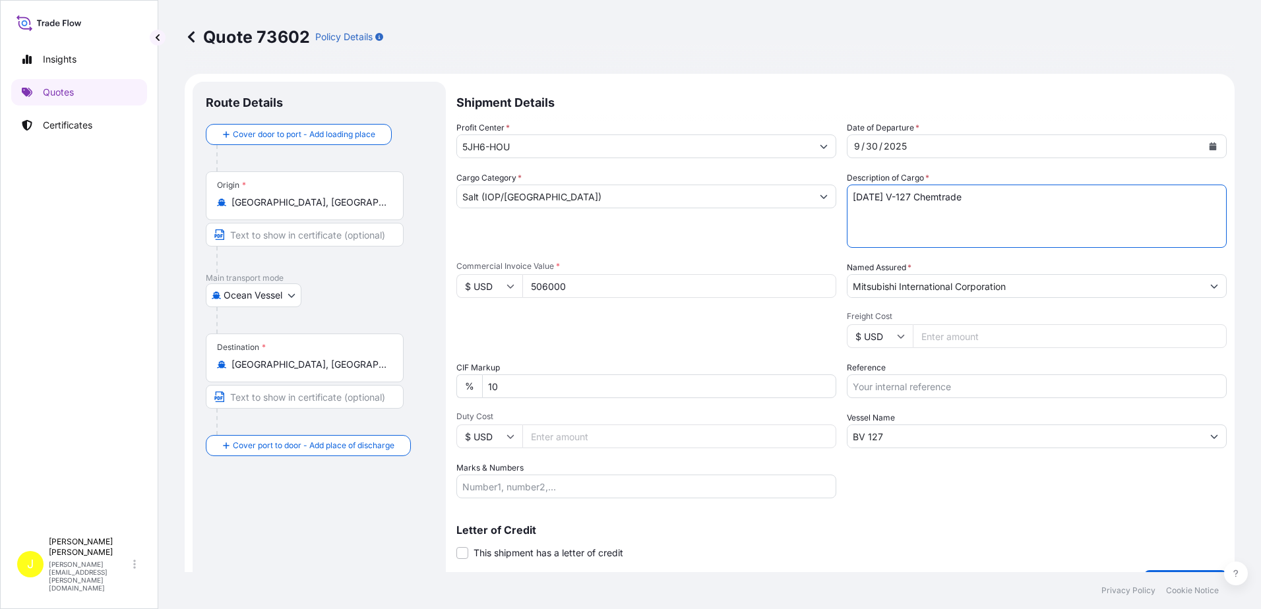
click at [1001, 195] on textarea "[DATE] V-127 Chemtrade" at bounding box center [1037, 216] width 380 height 63
drag, startPoint x: 1016, startPoint y: 193, endPoint x: 806, endPoint y: 194, distance: 209.7
click at [806, 194] on div "Profit Center * 5JH6-HOU Date of Departure * [DATE] Cargo Category * Salt (IOP/…" at bounding box center [841, 309] width 770 height 377
type textarea "Nord Kanmon V1"
click at [884, 437] on input "BV 127" at bounding box center [1025, 437] width 355 height 24
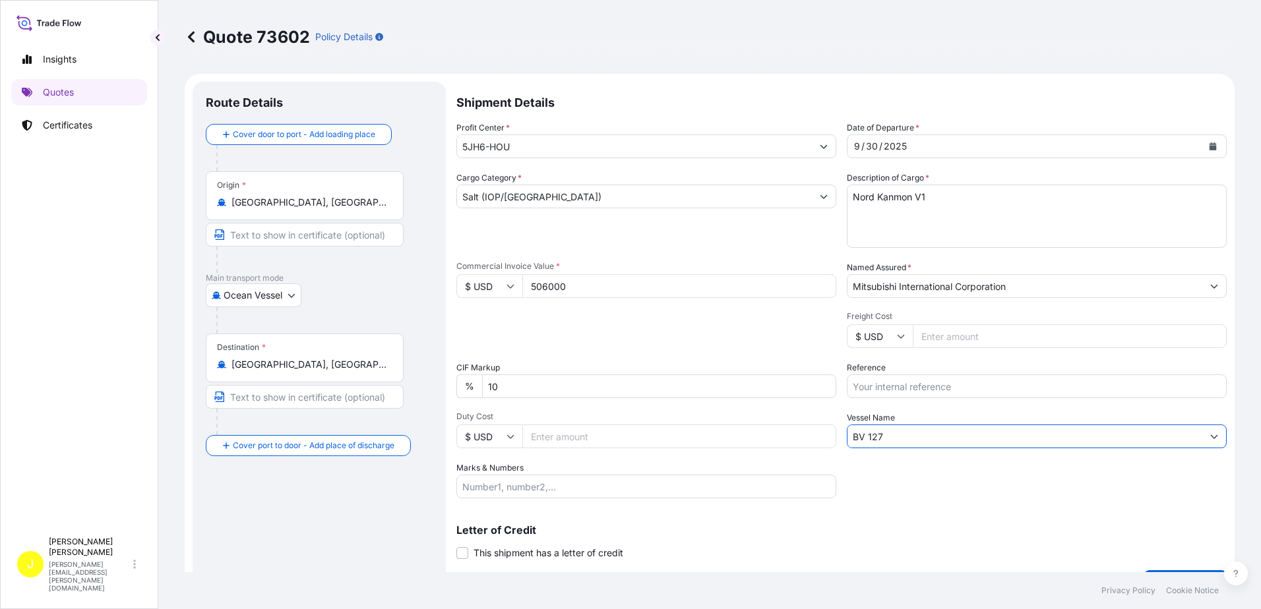
drag, startPoint x: 888, startPoint y: 437, endPoint x: 824, endPoint y: 435, distance: 64.7
click at [824, 435] on div "Profit Center * 5JH6-HOU Date of Departure * [DATE] Cargo Category * Salt (IOP/…" at bounding box center [841, 309] width 770 height 377
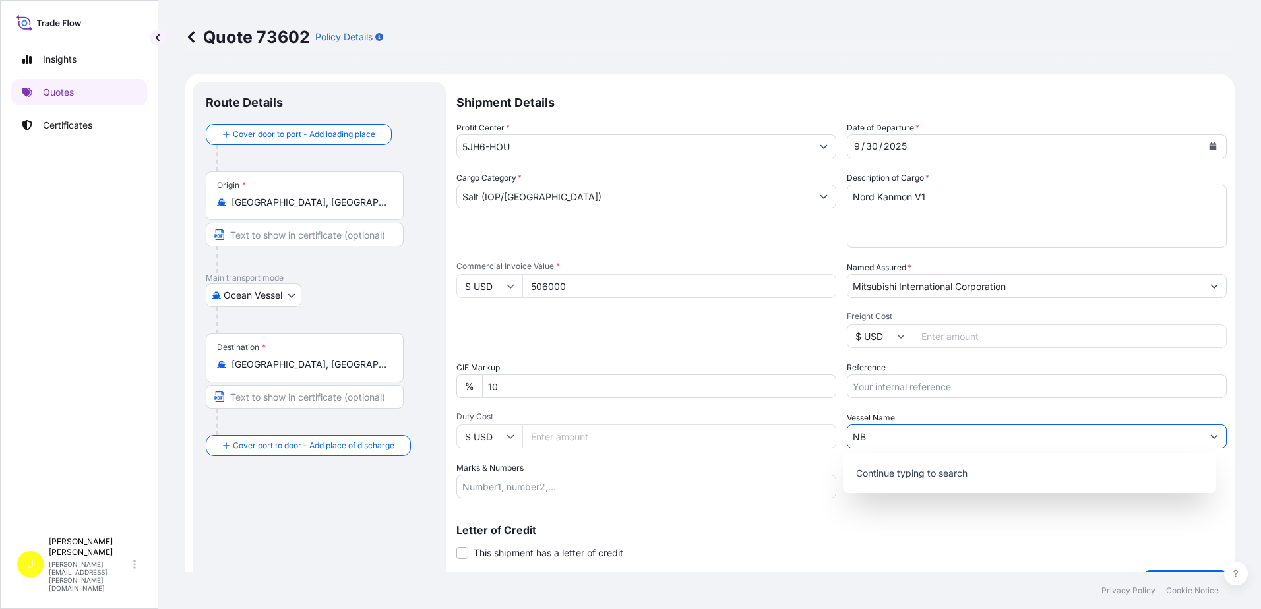
type input "N"
type input "Nord Kanmon V1"
click at [940, 194] on textarea "[DATE] V-127 Chemtrade" at bounding box center [1037, 216] width 380 height 63
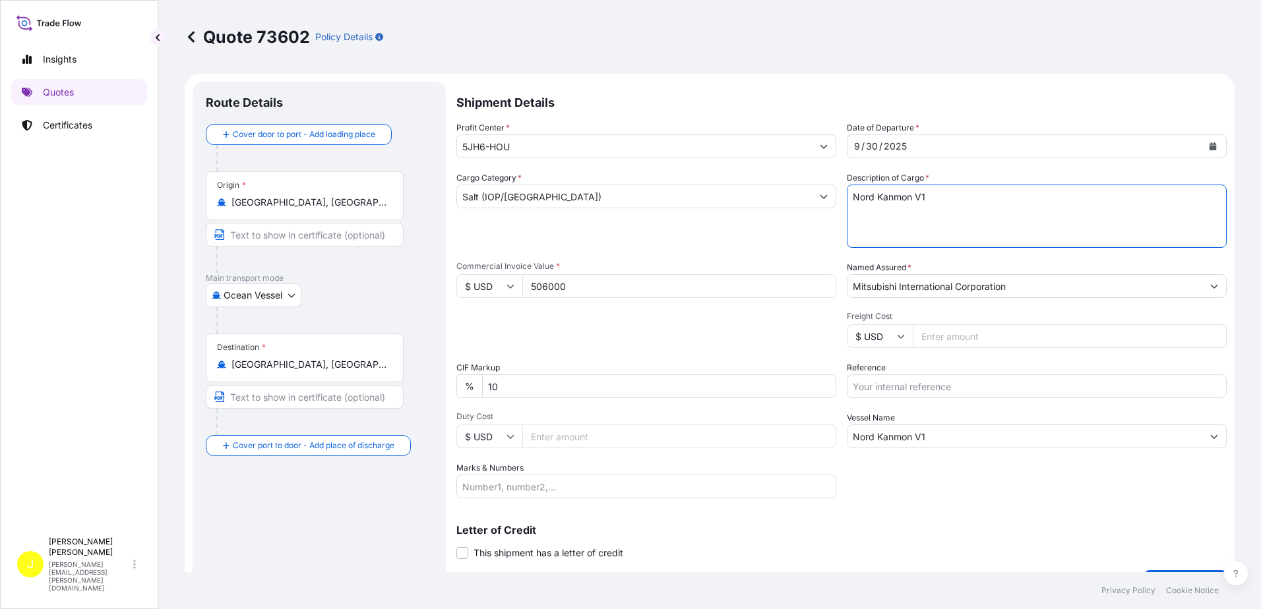
click at [940, 438] on input "Nord Kanmon V1" at bounding box center [1025, 437] width 355 height 24
click at [942, 196] on textarea "[DATE] V-127 Chemtrade" at bounding box center [1037, 216] width 380 height 63
type textarea "Nord Kanmon V1 Chemtrade"
click at [1089, 524] on div "Letter of Credit This shipment has a letter of credit Letter of credit * Letter…" at bounding box center [841, 534] width 770 height 51
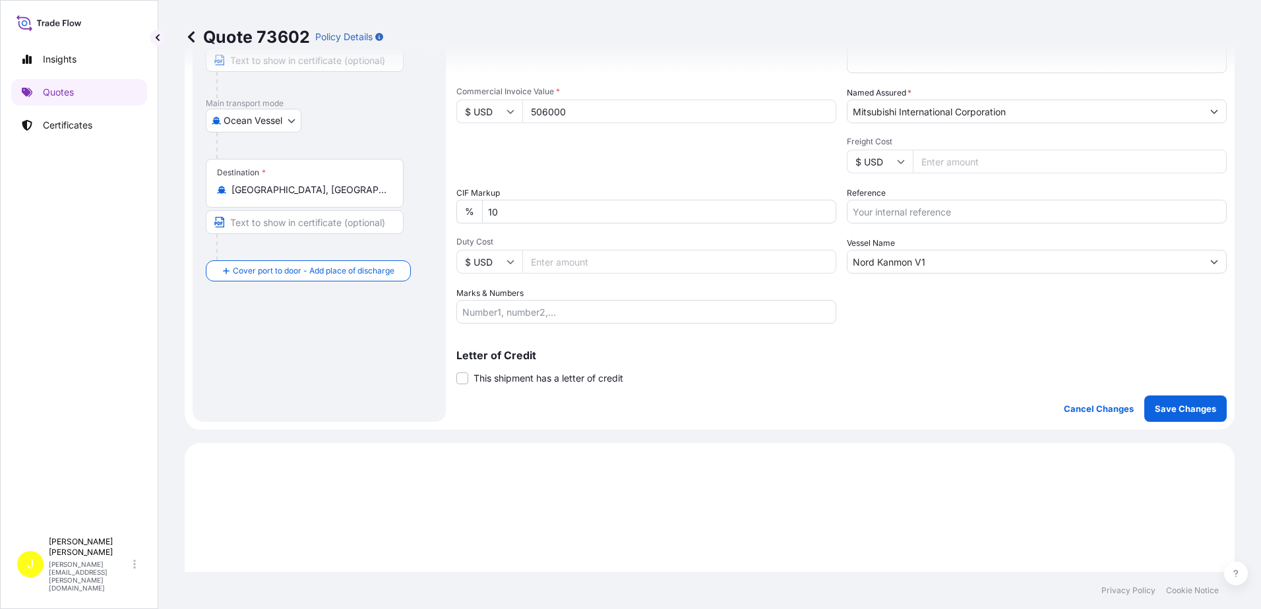
scroll to position [181, 0]
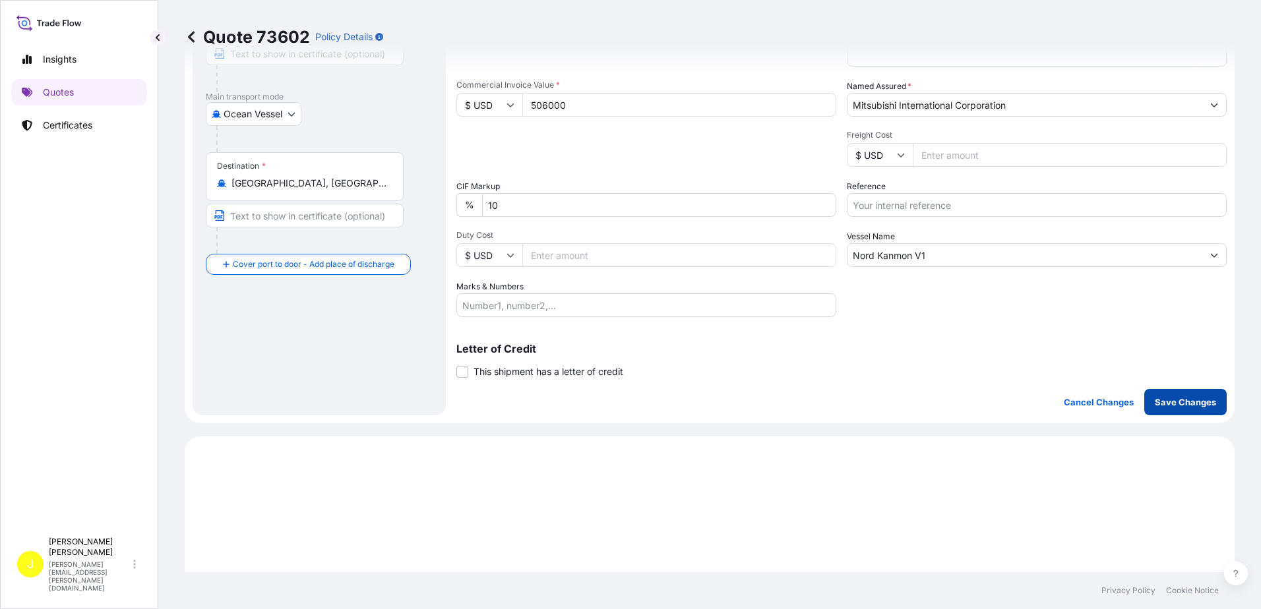
click at [1177, 398] on p "Save Changes" at bounding box center [1185, 402] width 61 height 13
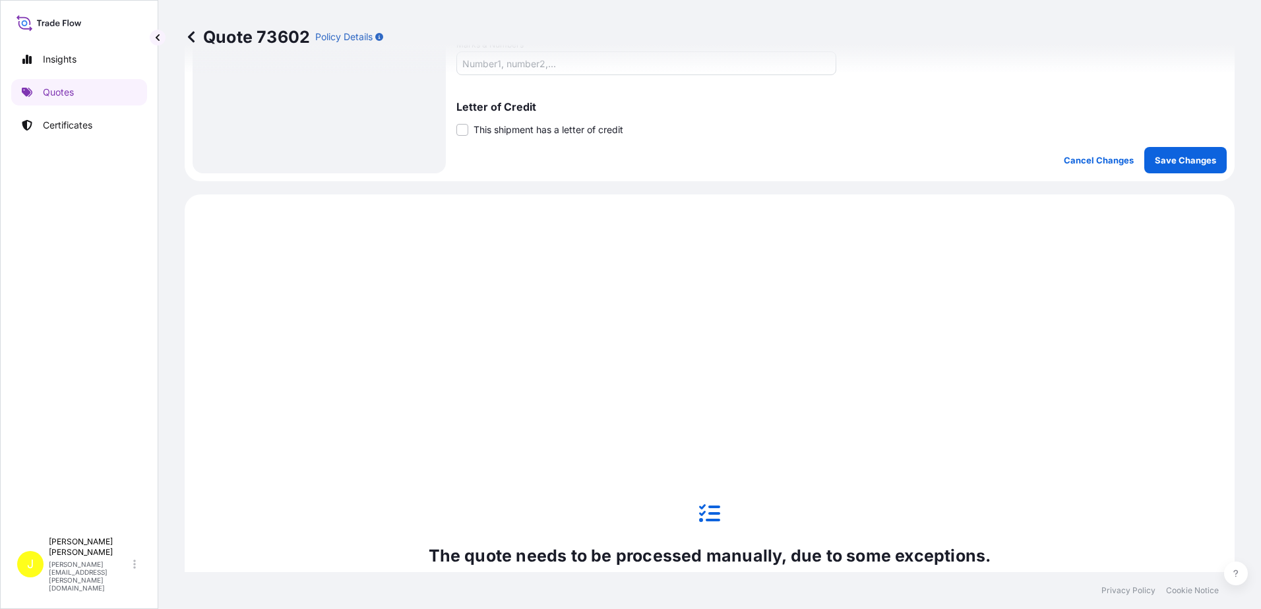
scroll to position [552, 0]
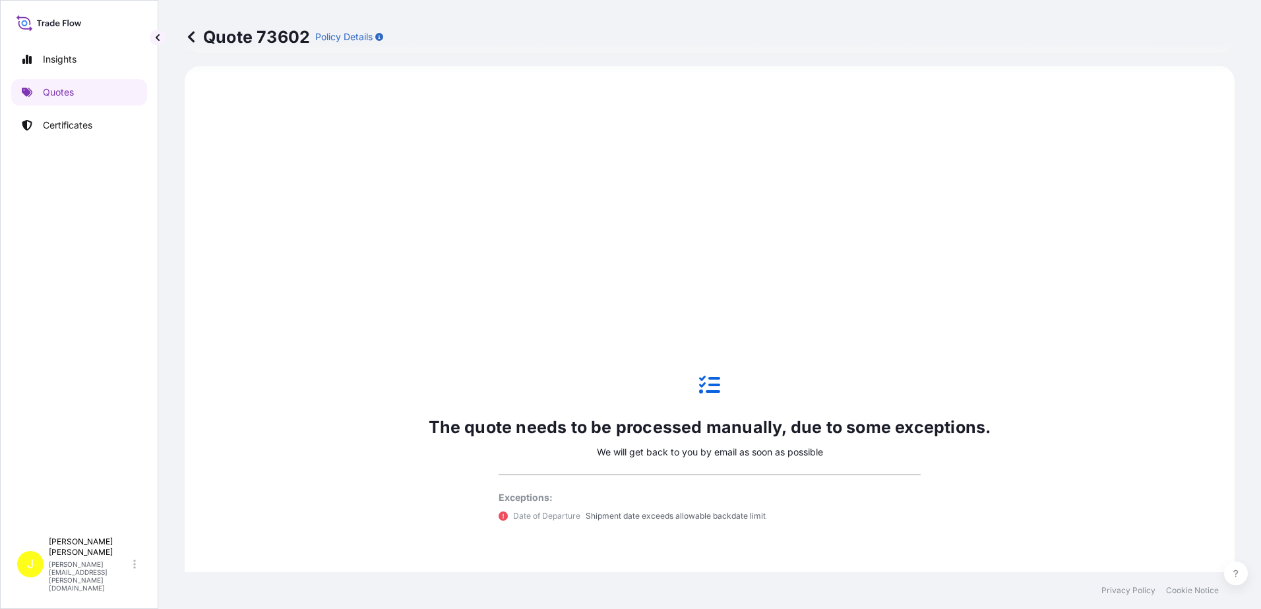
select select "Ocean Vessel"
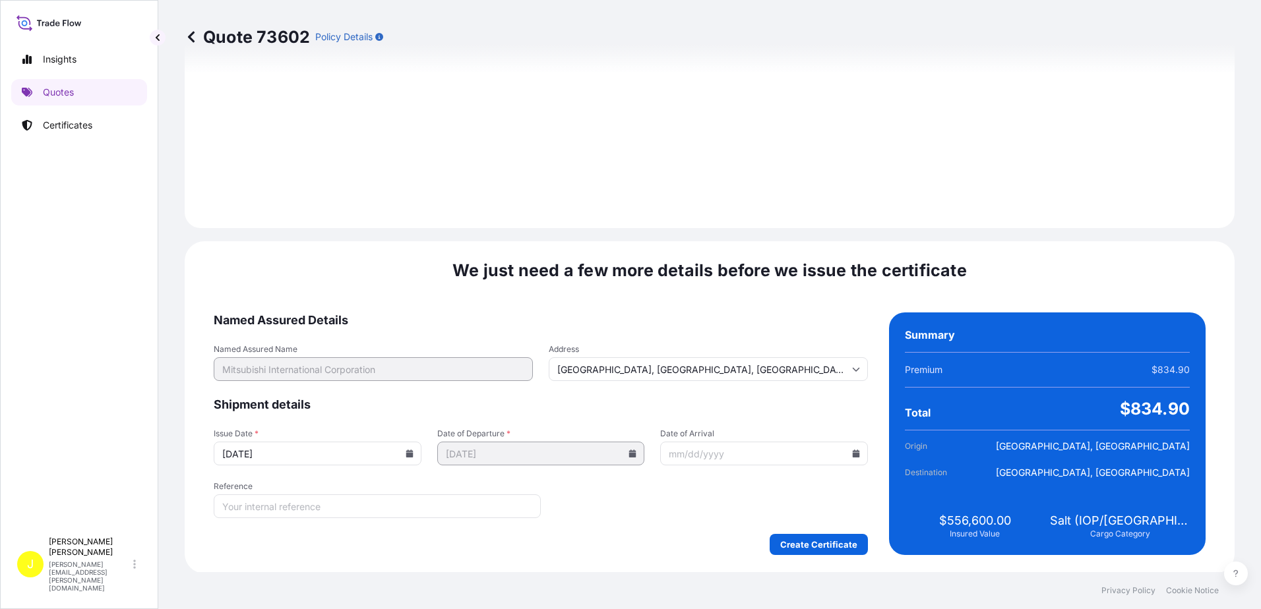
scroll to position [1576, 0]
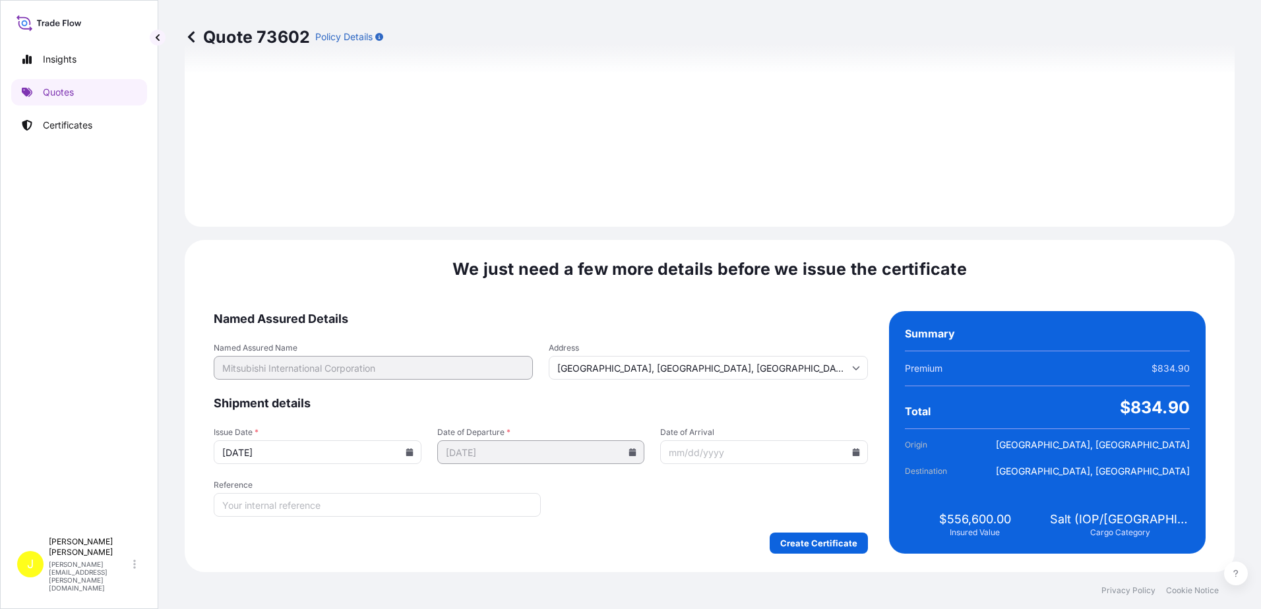
click at [421, 458] on input "[DATE]" at bounding box center [318, 453] width 208 height 24
click at [414, 449] on icon at bounding box center [410, 453] width 8 height 8
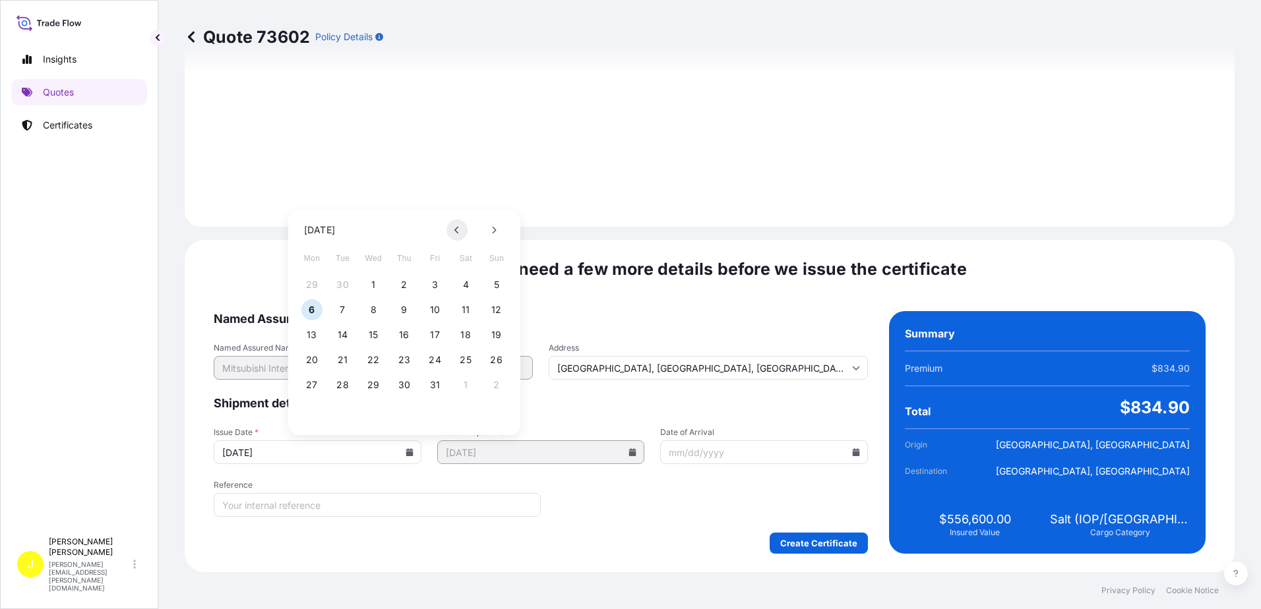
click at [455, 226] on button at bounding box center [457, 230] width 21 height 21
click at [347, 387] on button "30" at bounding box center [342, 385] width 21 height 21
type input "[DATE]"
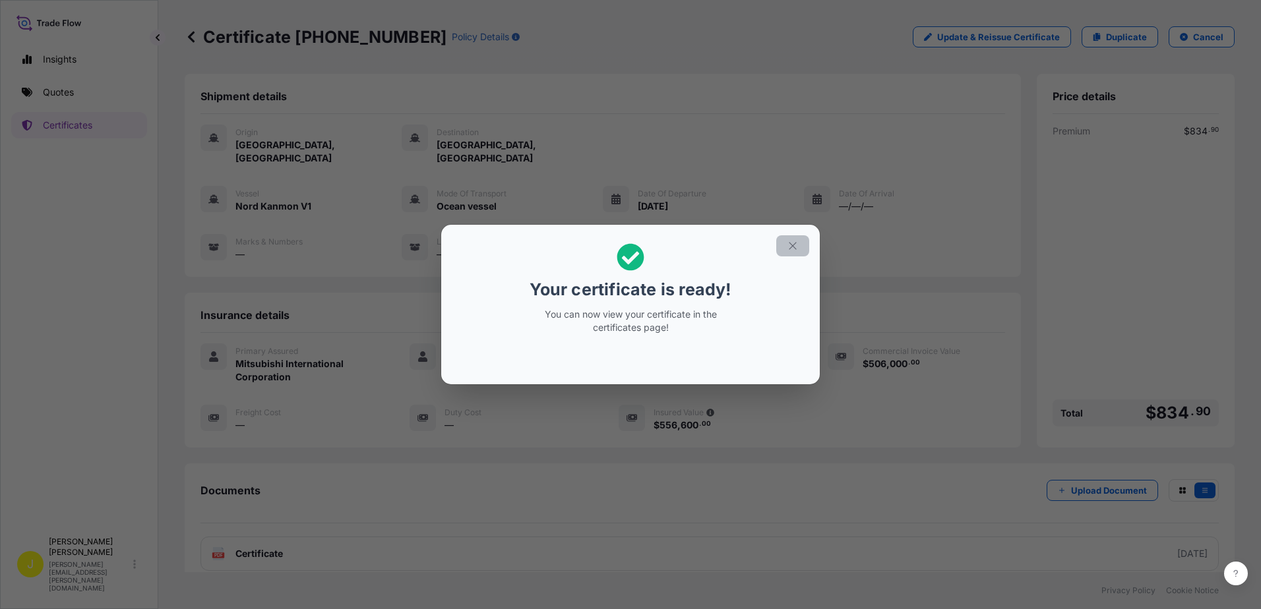
click at [796, 243] on icon "button" at bounding box center [792, 245] width 7 height 7
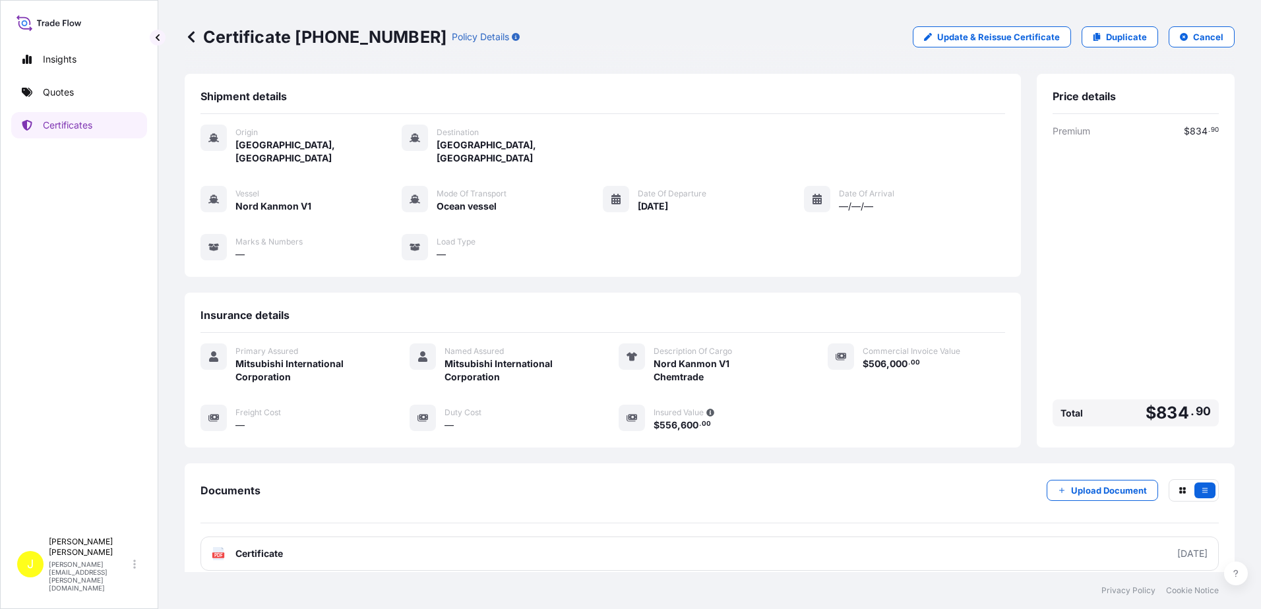
scroll to position [1, 0]
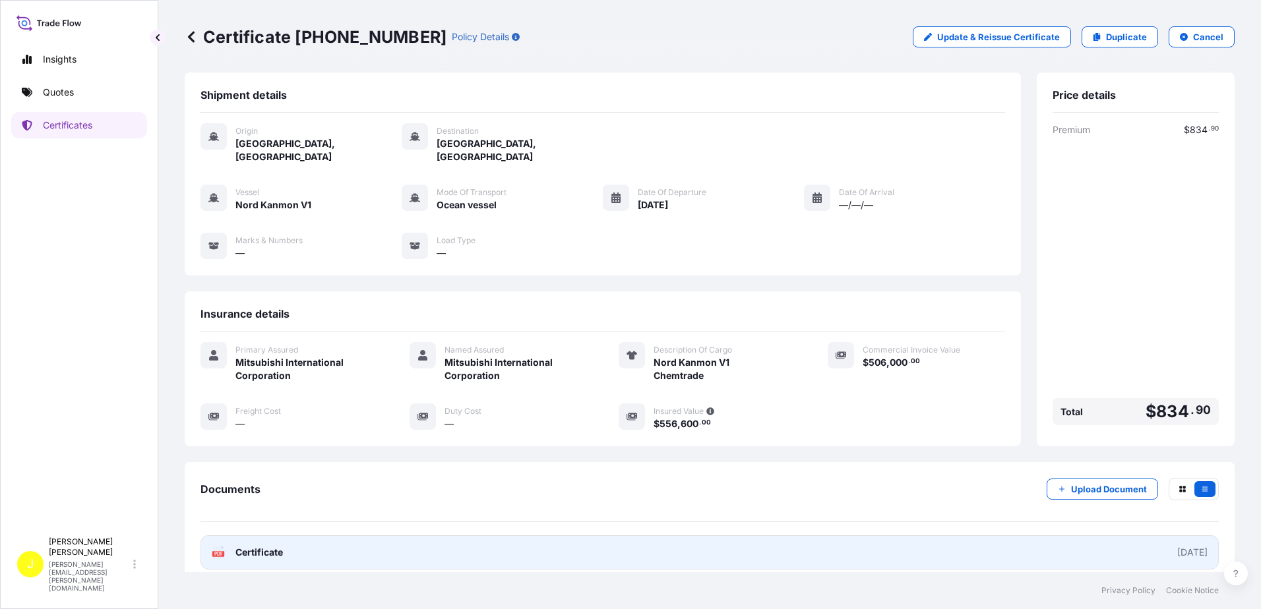
click at [1177, 546] on div "[DATE]" at bounding box center [1192, 552] width 30 height 13
